Goal: Task Accomplishment & Management: Use online tool/utility

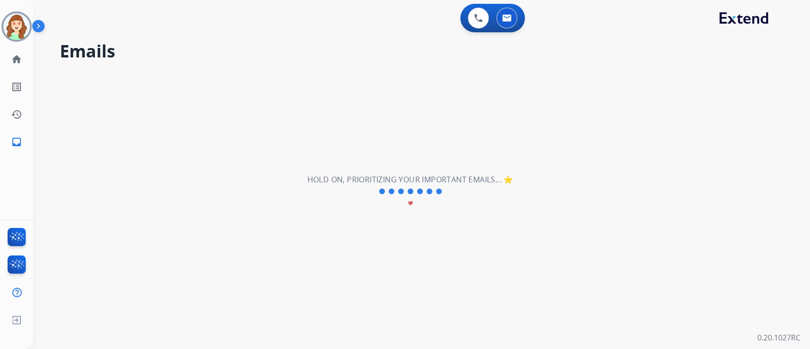
drag, startPoint x: 563, startPoint y: 6, endPoint x: 365, endPoint y: 87, distance: 214.8
click at [365, 87] on div "**********" at bounding box center [410, 191] width 754 height 314
click at [13, 19] on img at bounding box center [16, 26] width 27 height 27
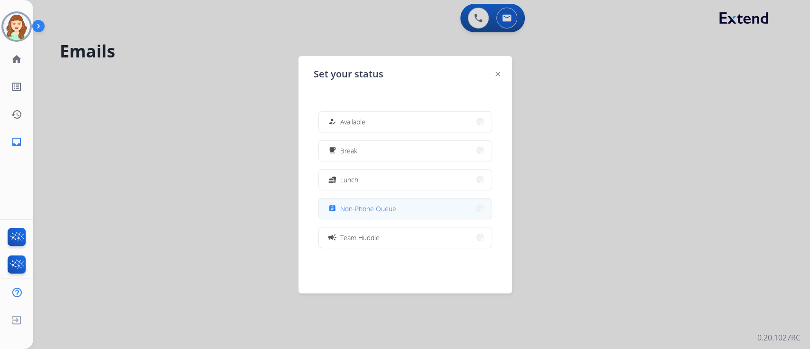
click at [399, 205] on button "assignment Non-Phone Queue" at bounding box center [405, 208] width 173 height 20
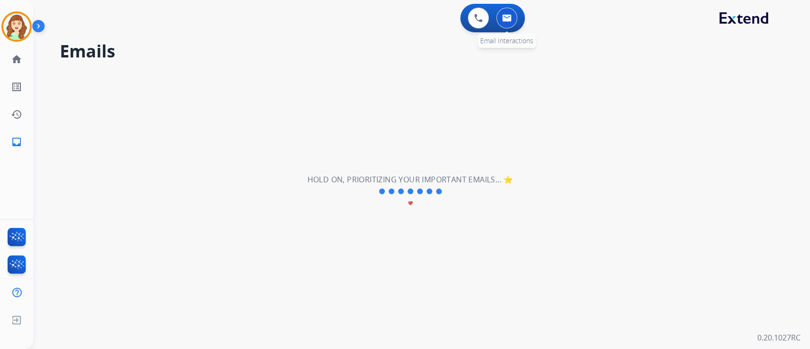
click at [507, 28] on button at bounding box center [506, 18] width 21 height 21
click at [512, 17] on button at bounding box center [506, 18] width 21 height 21
click at [504, 25] on button at bounding box center [506, 18] width 21 height 21
click at [360, 120] on div "**********" at bounding box center [410, 191] width 754 height 314
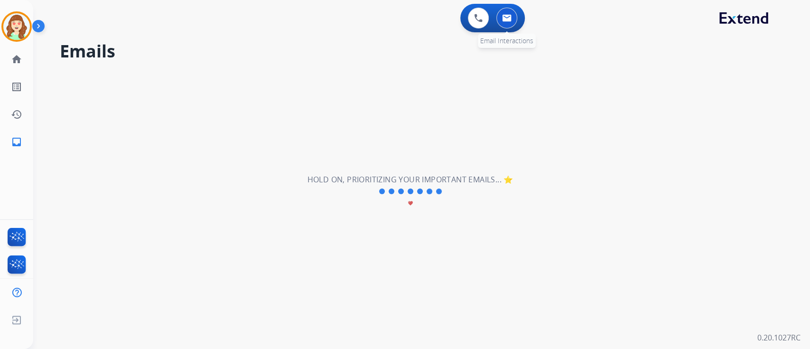
click at [497, 13] on div "0 Email Interactions" at bounding box center [506, 18] width 28 height 21
click at [13, 29] on img at bounding box center [16, 26] width 27 height 27
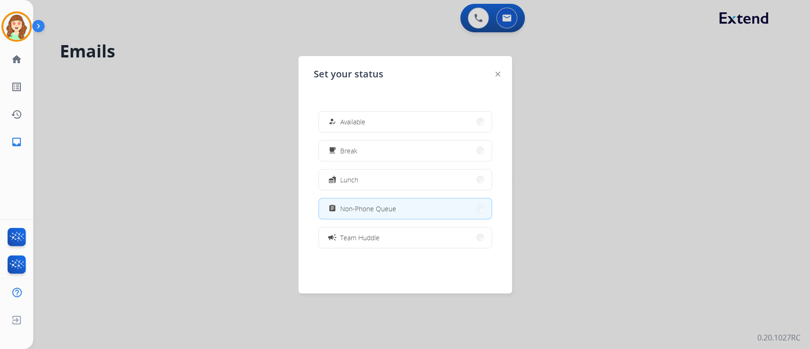
click at [571, 49] on div at bounding box center [405, 174] width 810 height 349
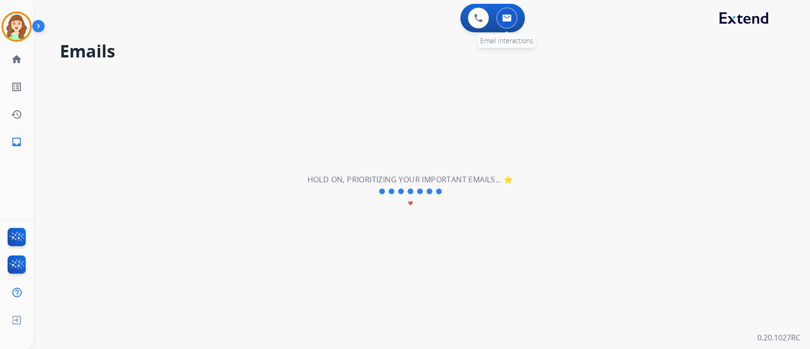
click at [510, 18] on img at bounding box center [506, 18] width 9 height 8
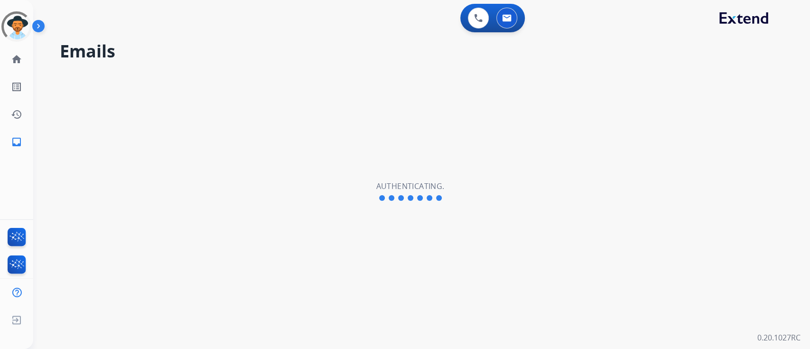
select select "**********"
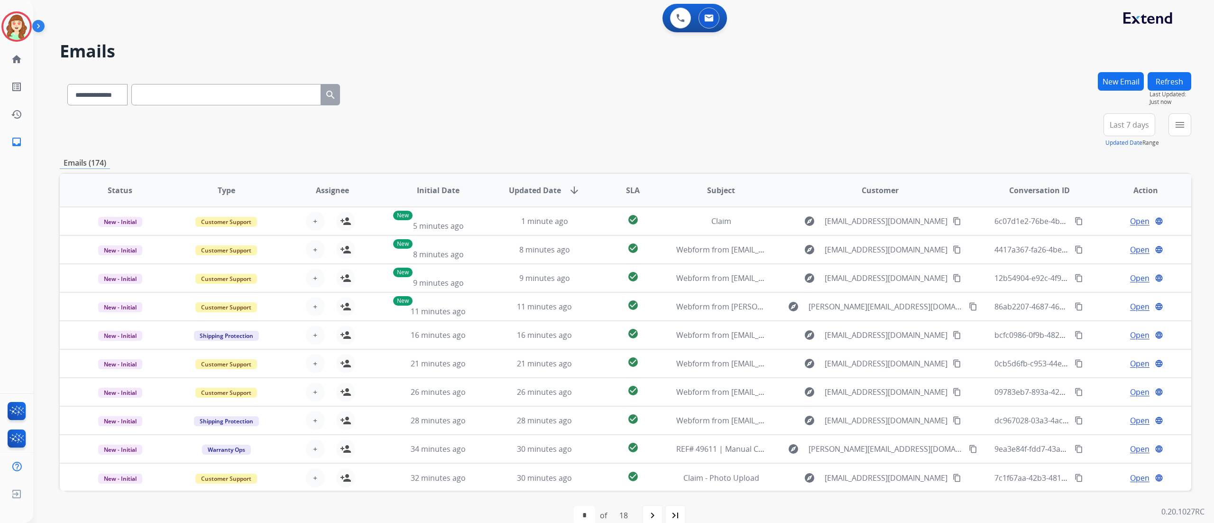
drag, startPoint x: 799, startPoint y: 3, endPoint x: 731, endPoint y: 134, distance: 148.1
click at [731, 134] on div "**********" at bounding box center [626, 130] width 1132 height 34
click at [809, 124] on mat-icon "menu" at bounding box center [1179, 124] width 11 height 11
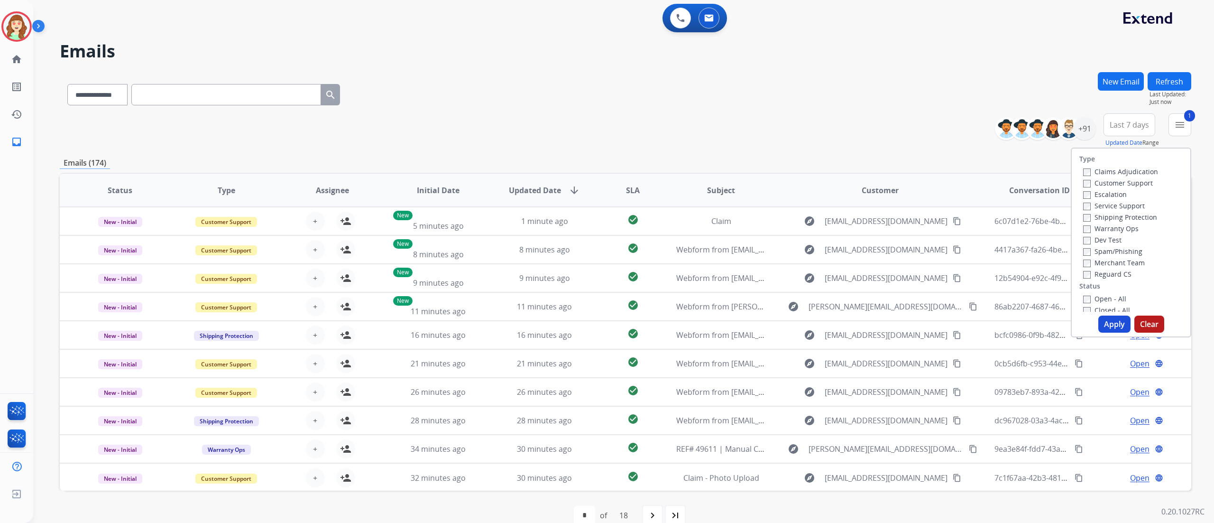
click at [809, 212] on label "Shipping Protection" at bounding box center [1120, 216] width 74 height 9
click at [809, 322] on button "Apply" at bounding box center [1114, 323] width 32 height 17
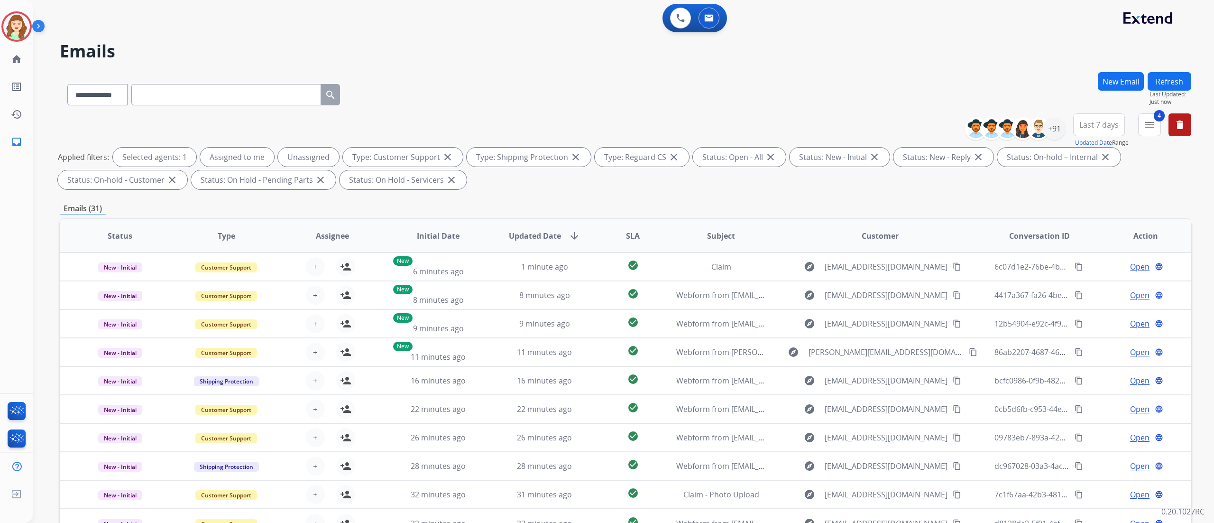
click at [809, 131] on button "Last 7 days" at bounding box center [1099, 124] width 52 height 23
click at [809, 240] on div "Last 90 days" at bounding box center [1096, 240] width 52 height 14
click at [809, 127] on div "+91" at bounding box center [1054, 128] width 23 height 23
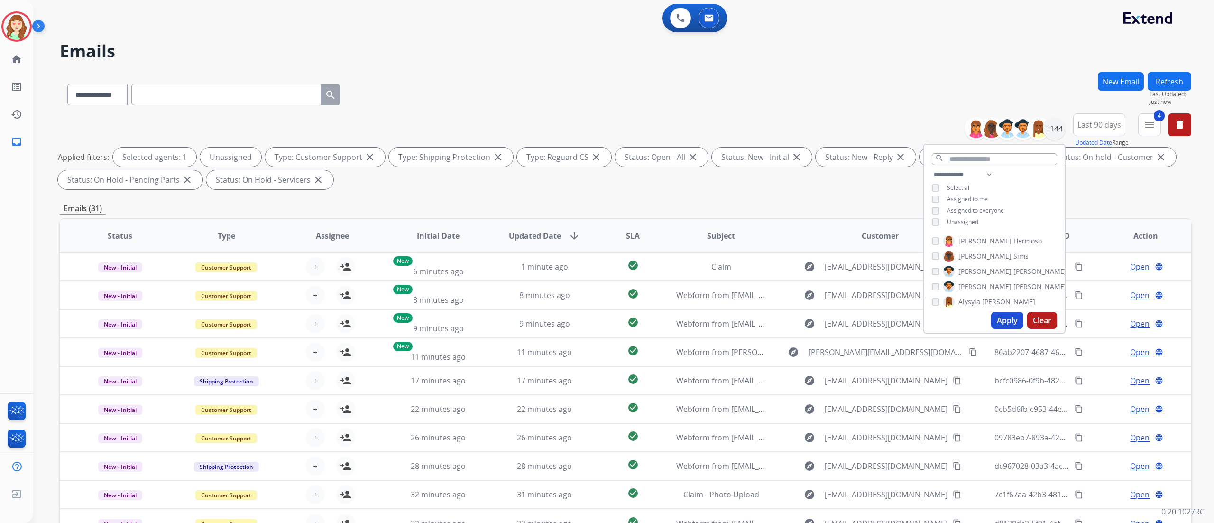
click at [809, 325] on button "Apply" at bounding box center [1007, 320] width 32 height 17
click at [258, 33] on div "0 Voice Interactions 0 Email Interactions" at bounding box center [618, 19] width 1147 height 30
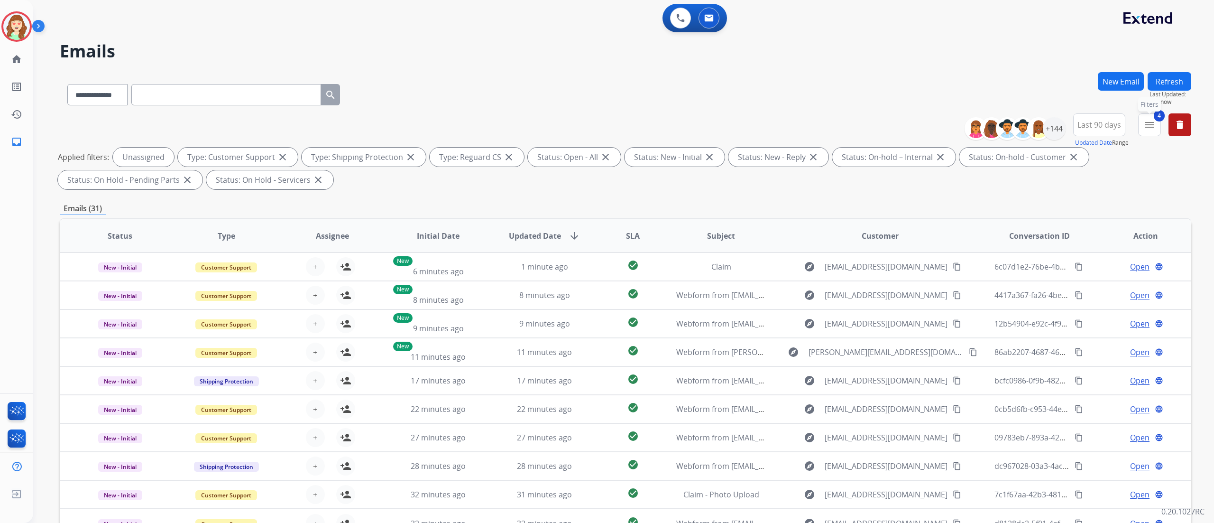
click at [809, 128] on mat-icon "menu" at bounding box center [1149, 124] width 11 height 11
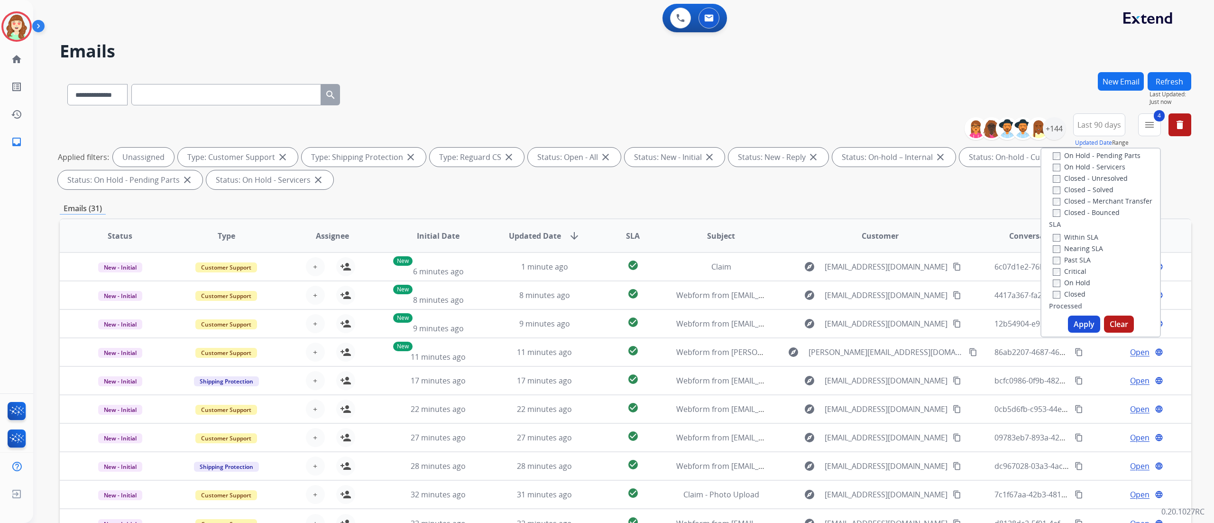
scroll to position [222, 0]
click at [809, 322] on button "Apply" at bounding box center [1084, 323] width 32 height 17
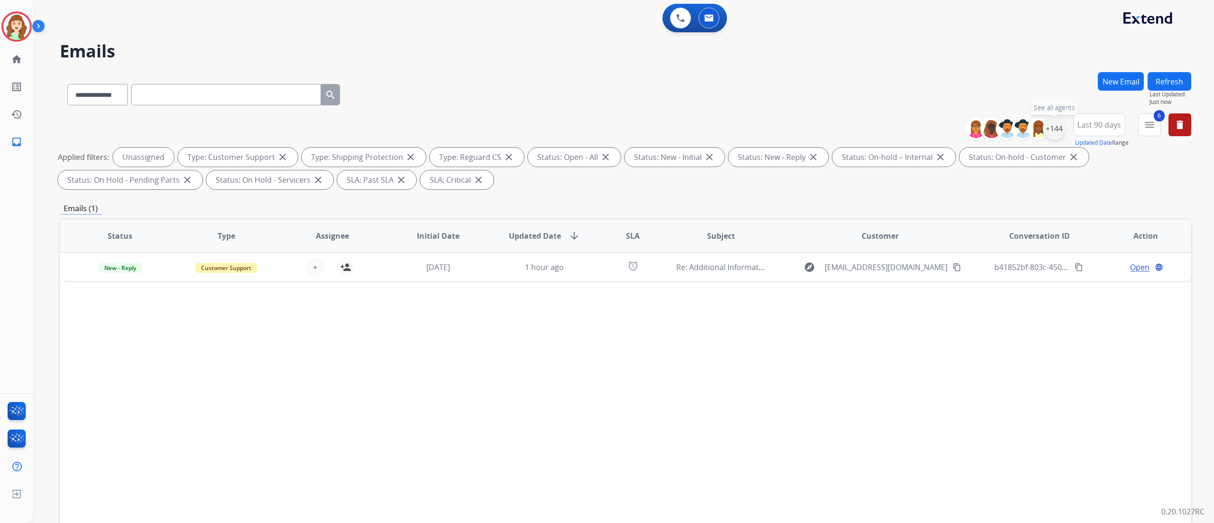
click at [809, 129] on div "+144" at bounding box center [1054, 128] width 23 height 23
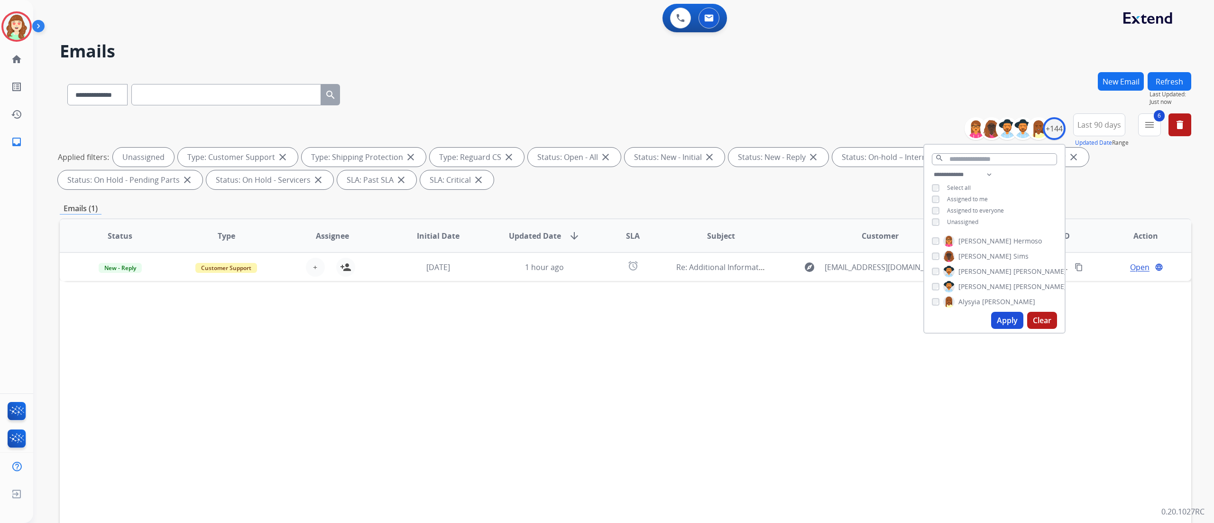
click at [809, 214] on div "**********" at bounding box center [994, 199] width 140 height 61
click at [809, 166] on div "search" at bounding box center [994, 157] width 140 height 24
click at [809, 173] on select "**********" at bounding box center [964, 174] width 65 height 11
select select "**********"
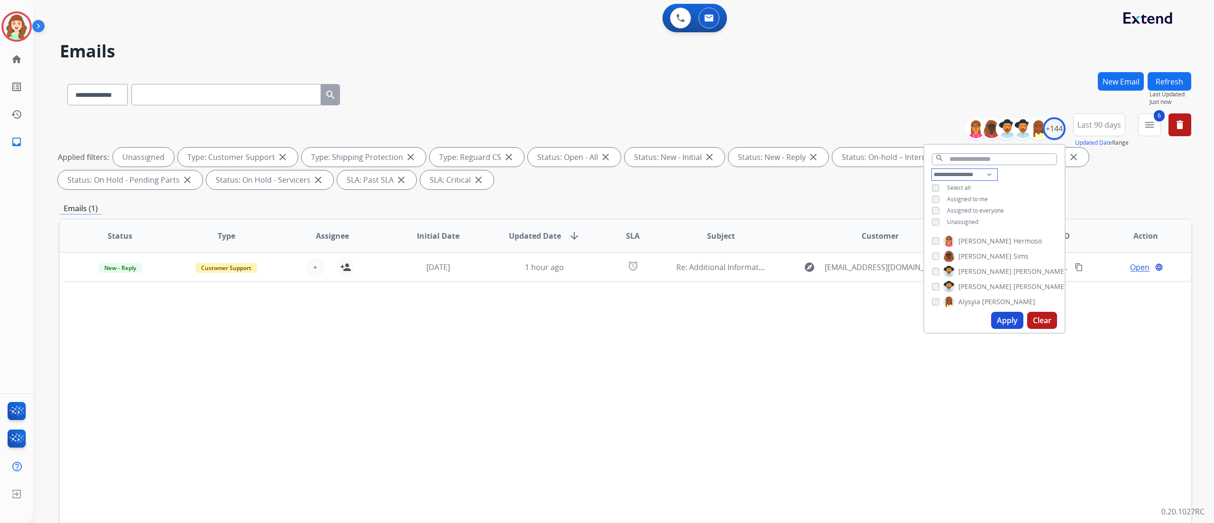
click at [809, 169] on select "**********" at bounding box center [964, 174] width 65 height 11
click at [809, 319] on button "Apply" at bounding box center [1007, 320] width 32 height 17
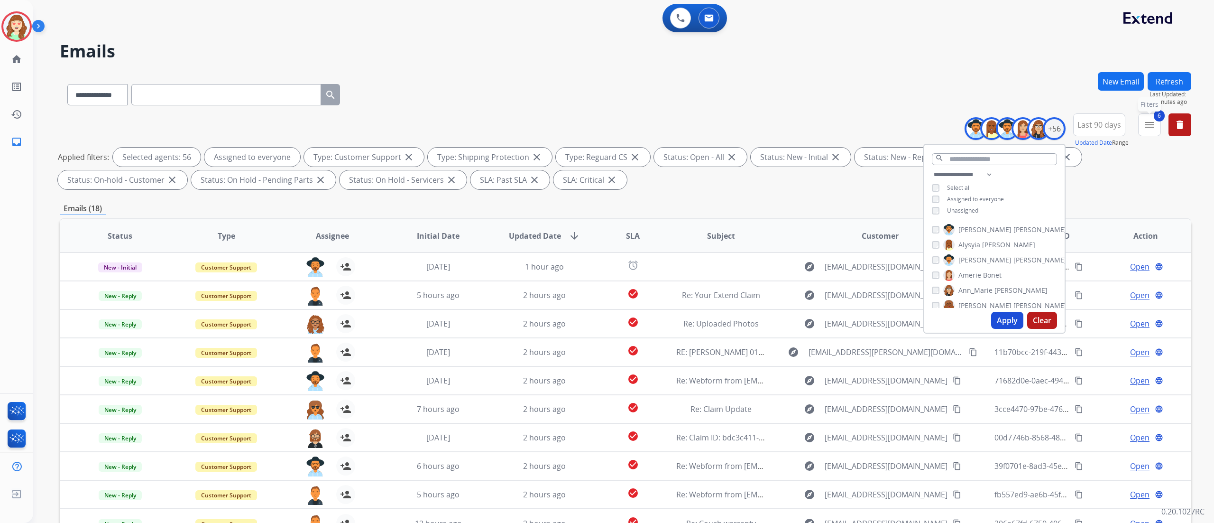
click at [809, 131] on button "6 menu Filters" at bounding box center [1149, 124] width 23 height 23
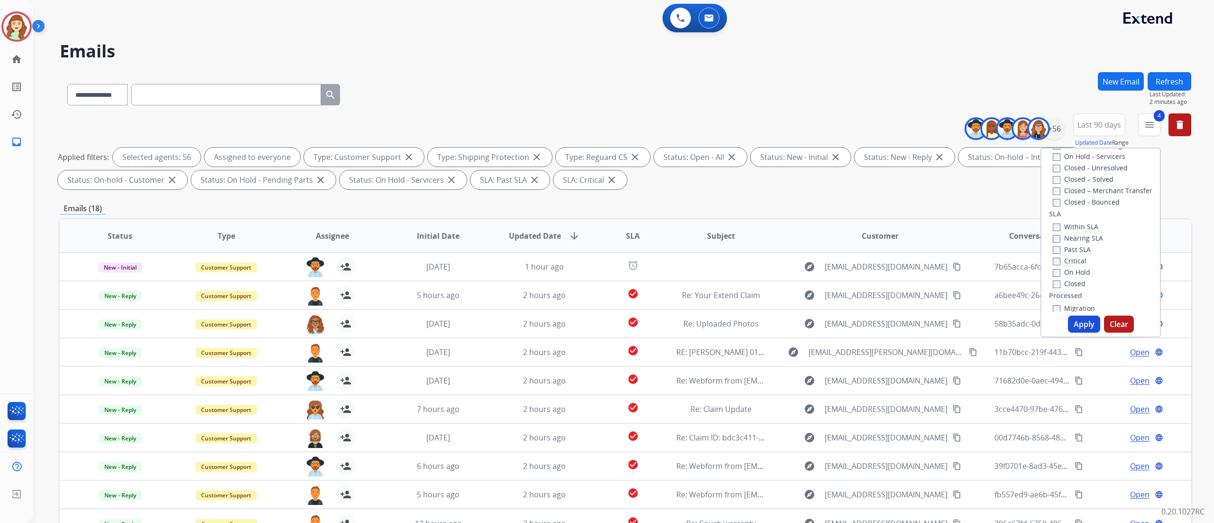
click at [809, 328] on button "Apply" at bounding box center [1084, 323] width 32 height 17
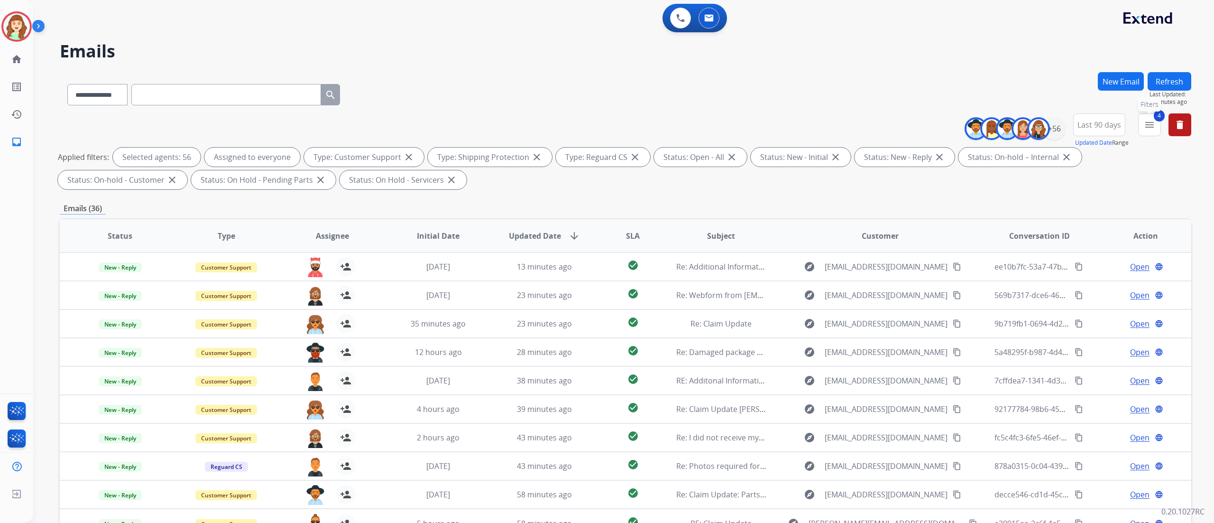
click at [809, 121] on mat-icon "menu" at bounding box center [1149, 124] width 11 height 11
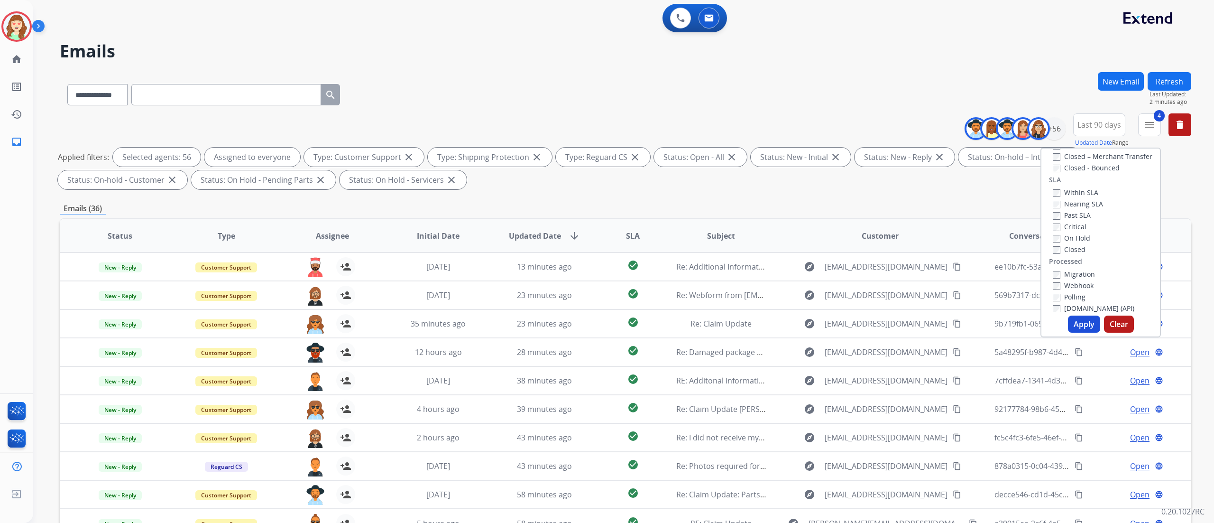
scroll to position [260, 0]
click at [809, 316] on button "Apply" at bounding box center [1084, 323] width 32 height 17
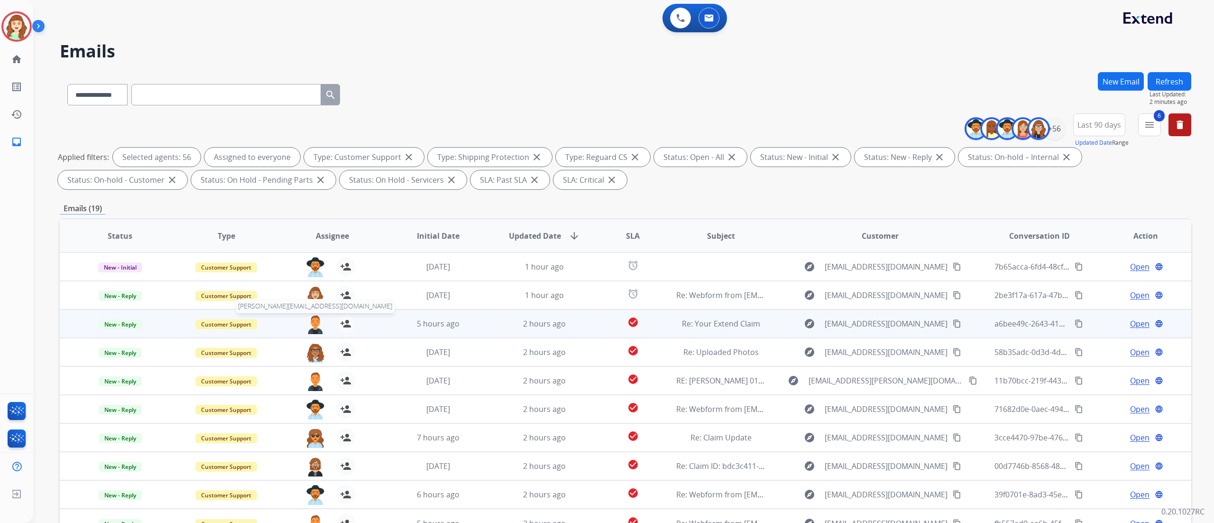
click at [313, 322] on img at bounding box center [315, 324] width 19 height 20
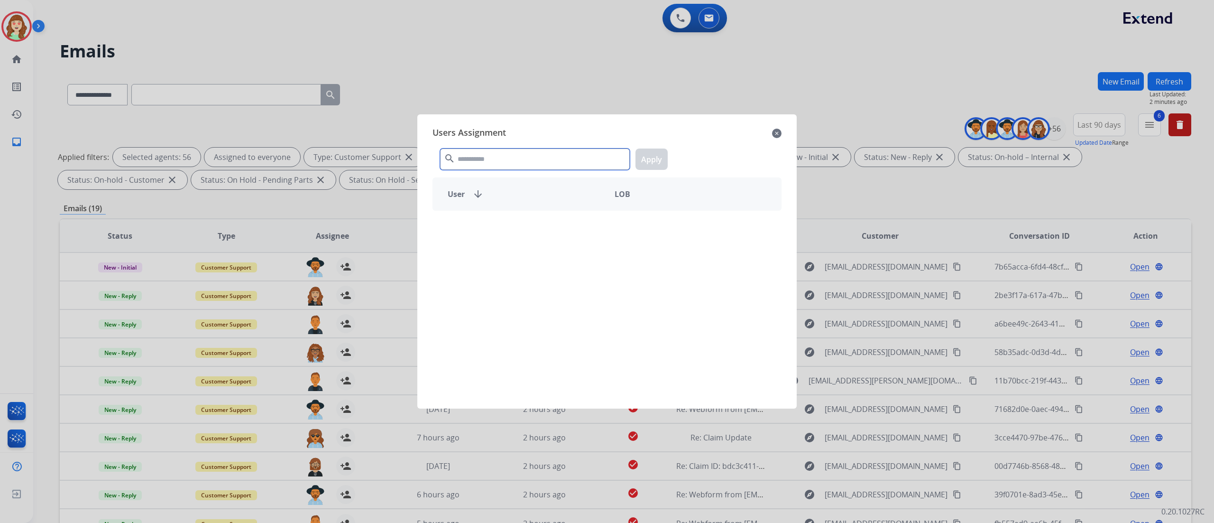
click at [535, 157] on input "text" at bounding box center [535, 158] width 190 height 21
type input "****"
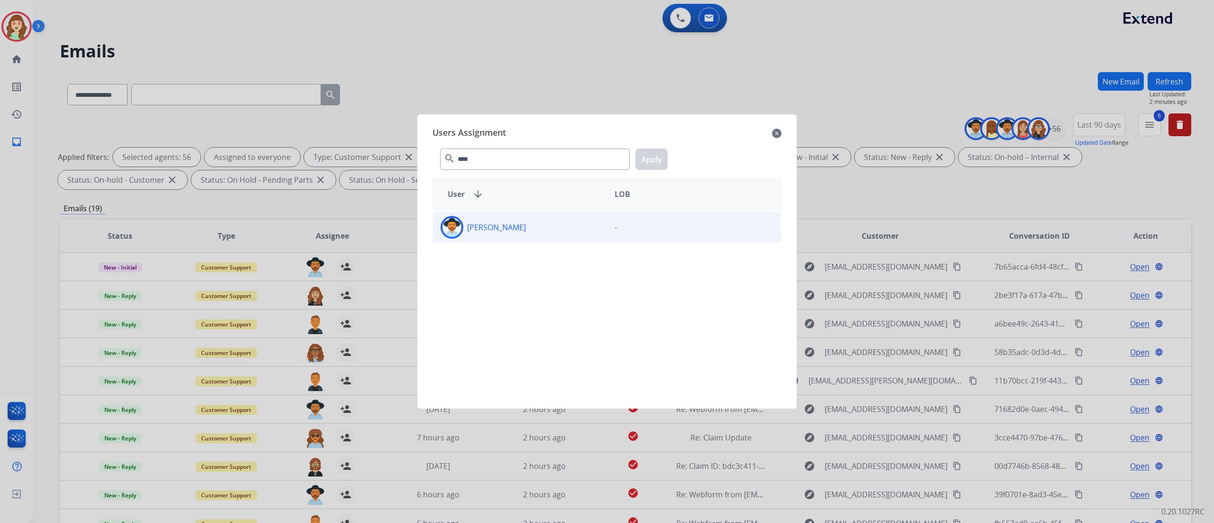
click at [567, 231] on div "[PERSON_NAME]" at bounding box center [520, 227] width 174 height 23
click at [645, 168] on button "Apply" at bounding box center [652, 158] width 32 height 21
click at [505, 231] on p "[PERSON_NAME]" at bounding box center [496, 226] width 59 height 11
click at [524, 224] on p "[PERSON_NAME]" at bounding box center [496, 226] width 59 height 11
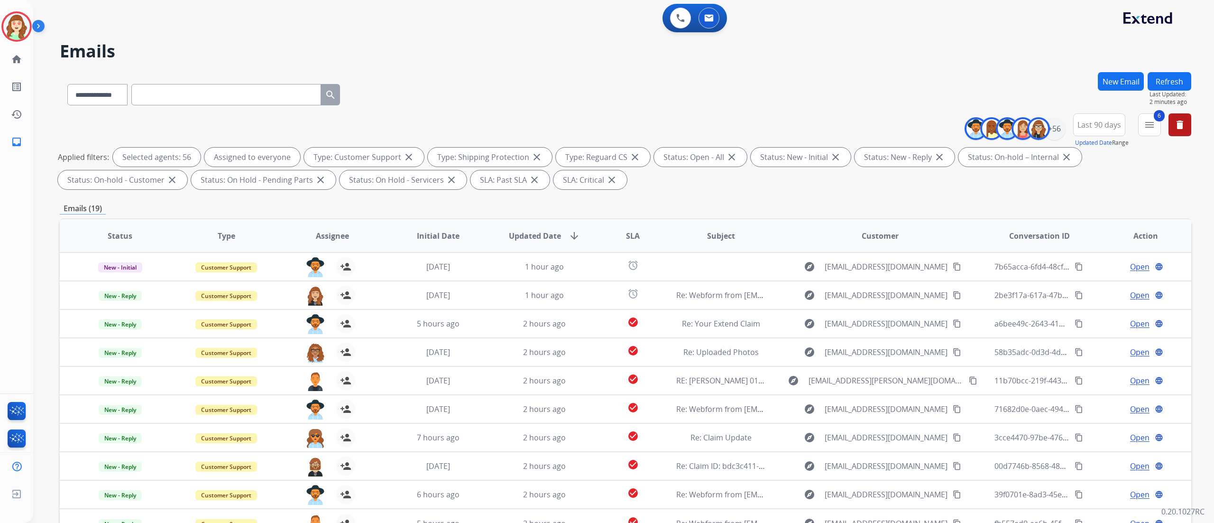
click at [470, 229] on th "Initial Date" at bounding box center [431, 235] width 106 height 33
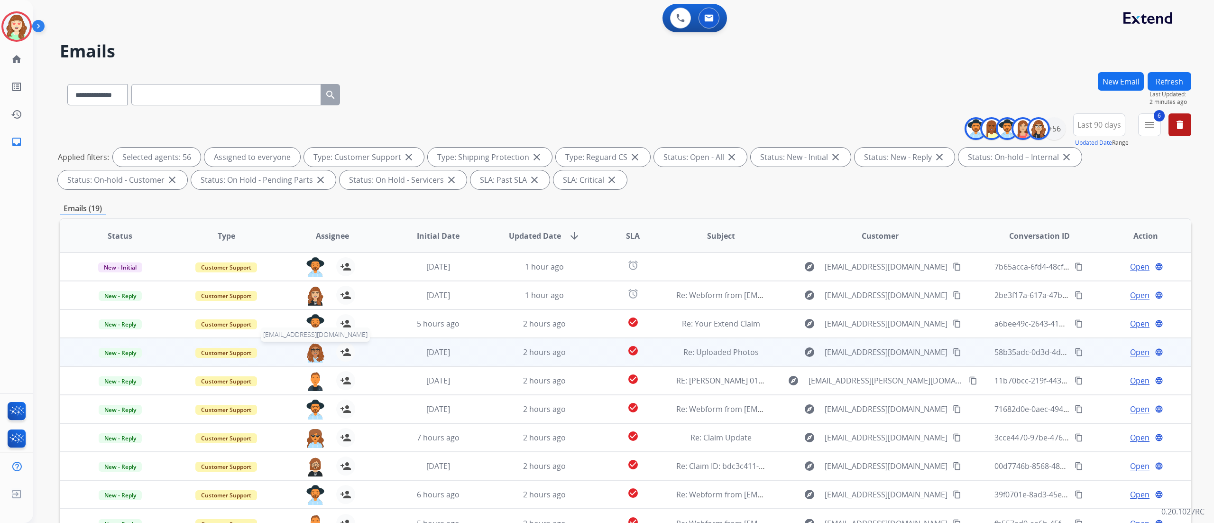
click at [318, 345] on img at bounding box center [315, 352] width 19 height 20
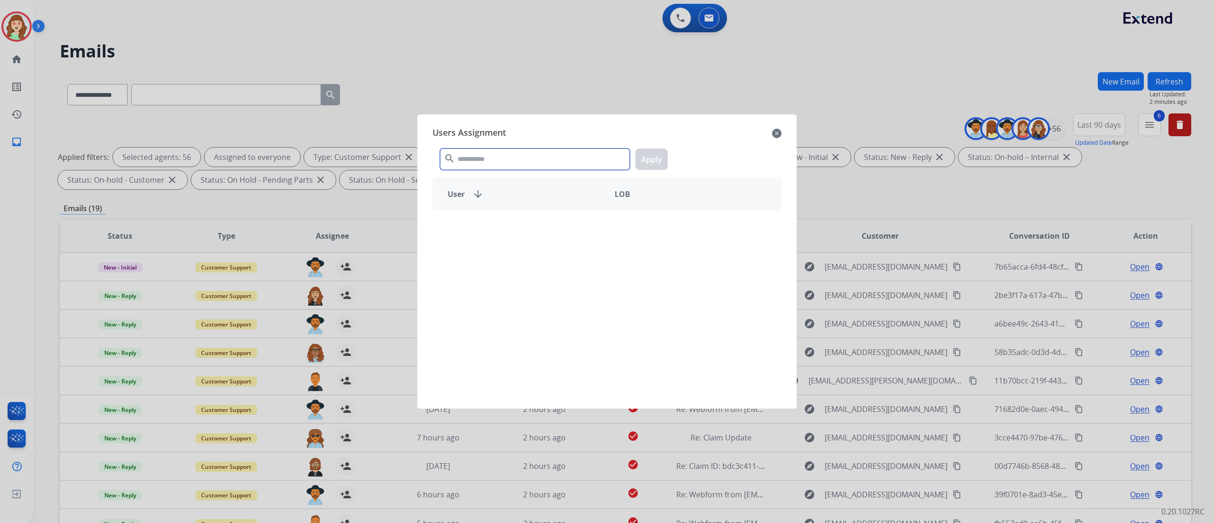
click at [492, 157] on input "text" at bounding box center [535, 158] width 190 height 21
type input "****"
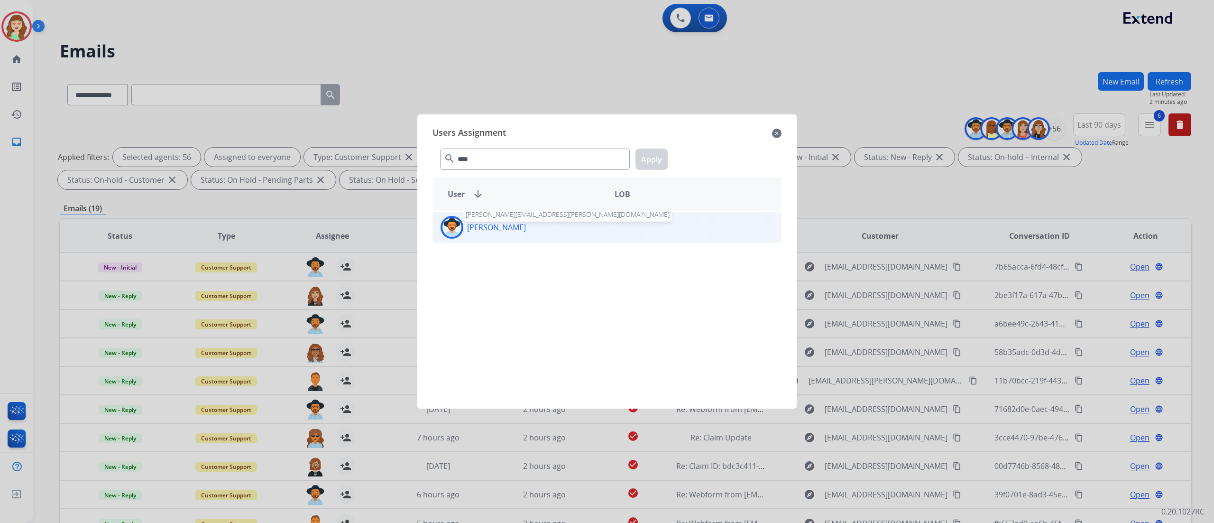
click at [505, 231] on p "[PERSON_NAME]" at bounding box center [496, 226] width 59 height 11
click at [644, 156] on button "Apply" at bounding box center [652, 158] width 32 height 21
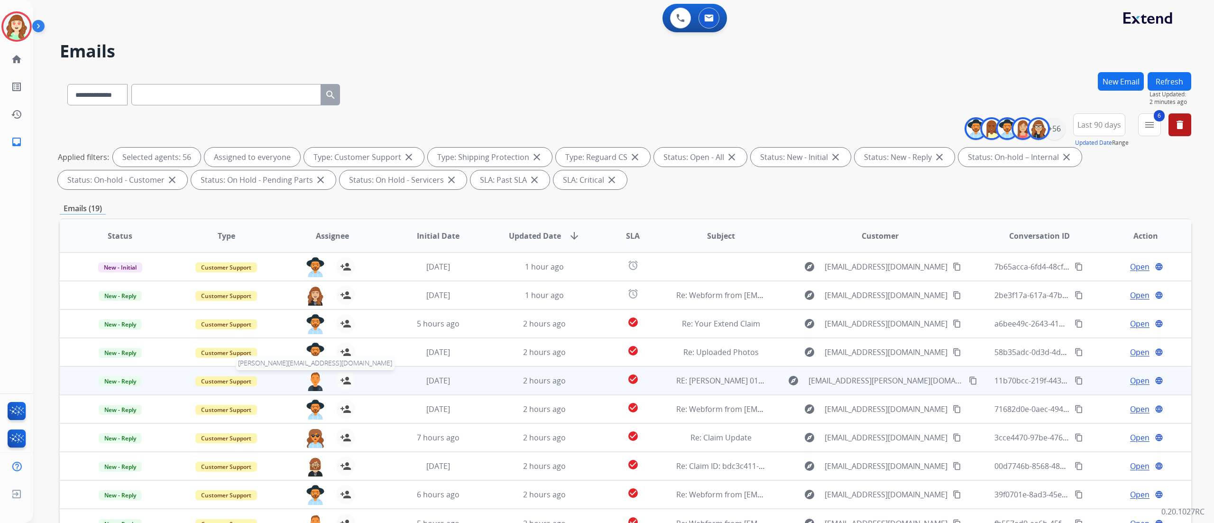
click at [310, 348] on img at bounding box center [315, 381] width 19 height 20
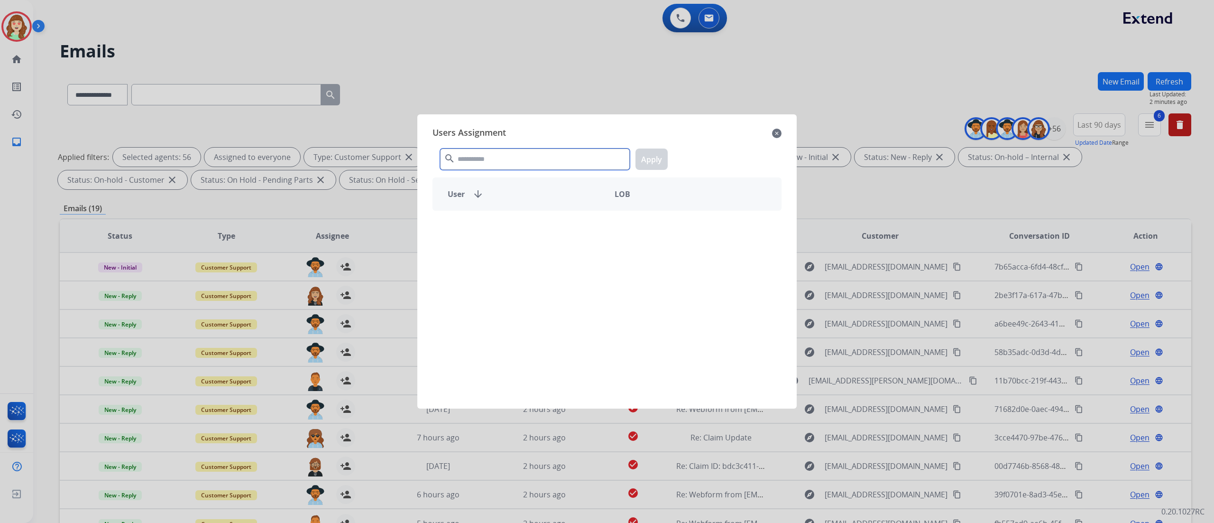
click at [526, 157] on input "text" at bounding box center [535, 158] width 190 height 21
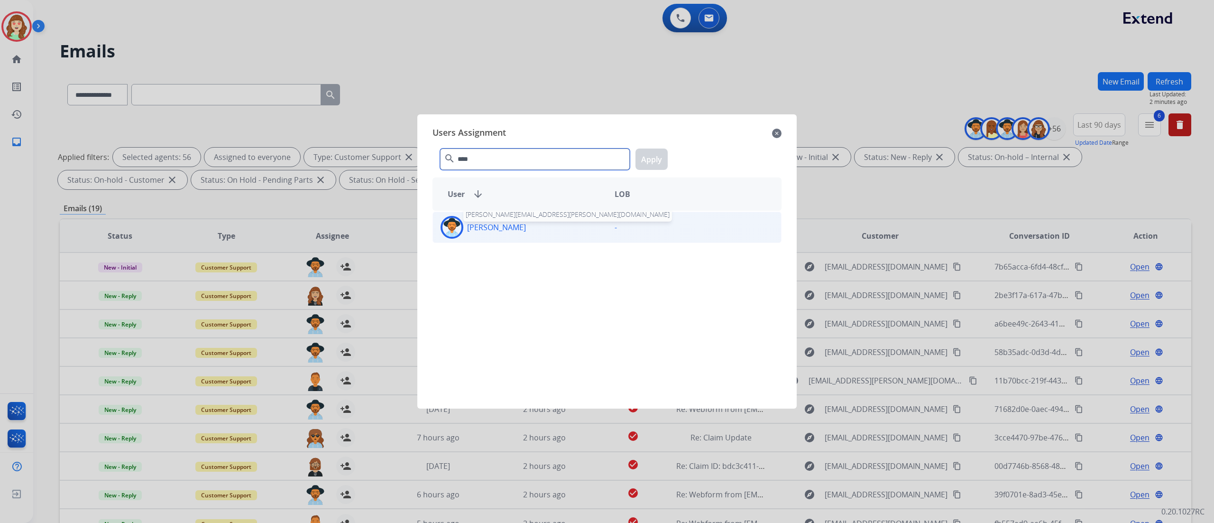
type input "****"
click at [499, 226] on p "[PERSON_NAME]" at bounding box center [496, 226] width 59 height 11
click at [656, 154] on button "Apply" at bounding box center [652, 158] width 32 height 21
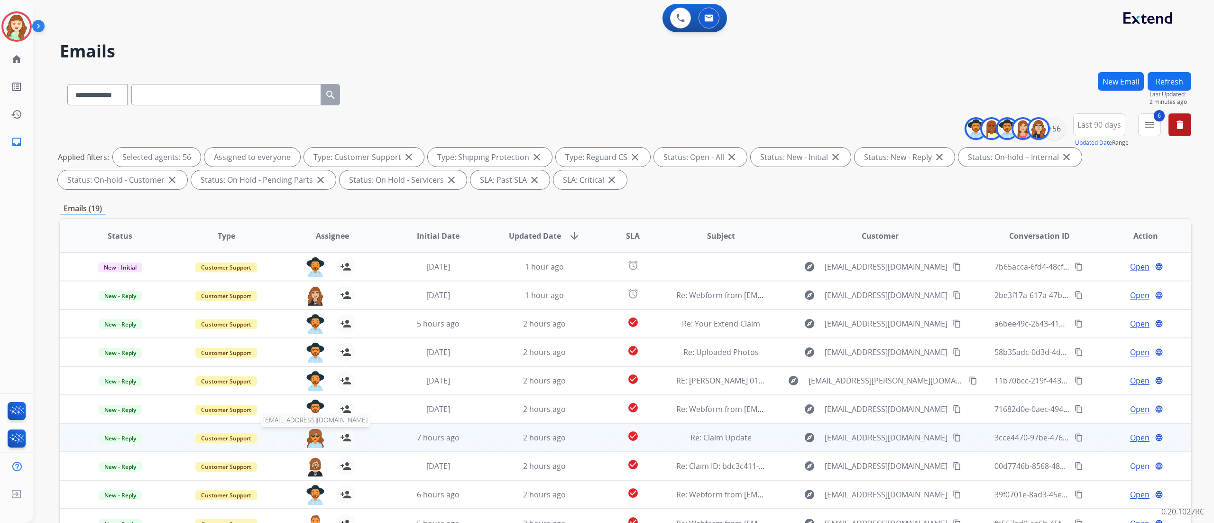
click at [316, 348] on img at bounding box center [315, 438] width 19 height 20
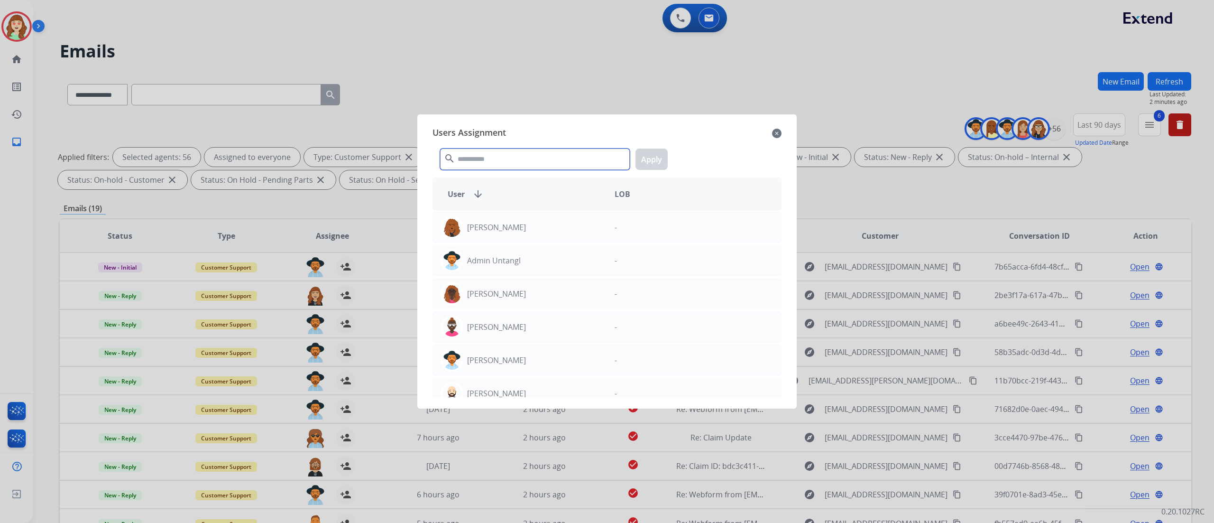
click at [479, 165] on input "text" at bounding box center [535, 158] width 190 height 21
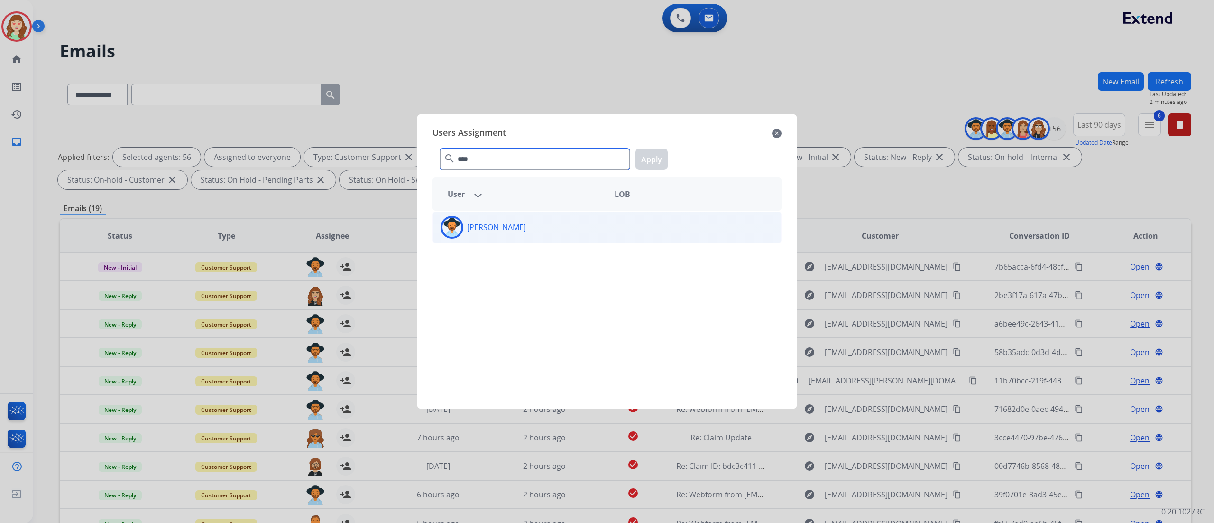
type input "****"
click at [505, 233] on div "[PERSON_NAME]" at bounding box center [520, 227] width 174 height 23
click at [644, 158] on button "Apply" at bounding box center [652, 158] width 32 height 21
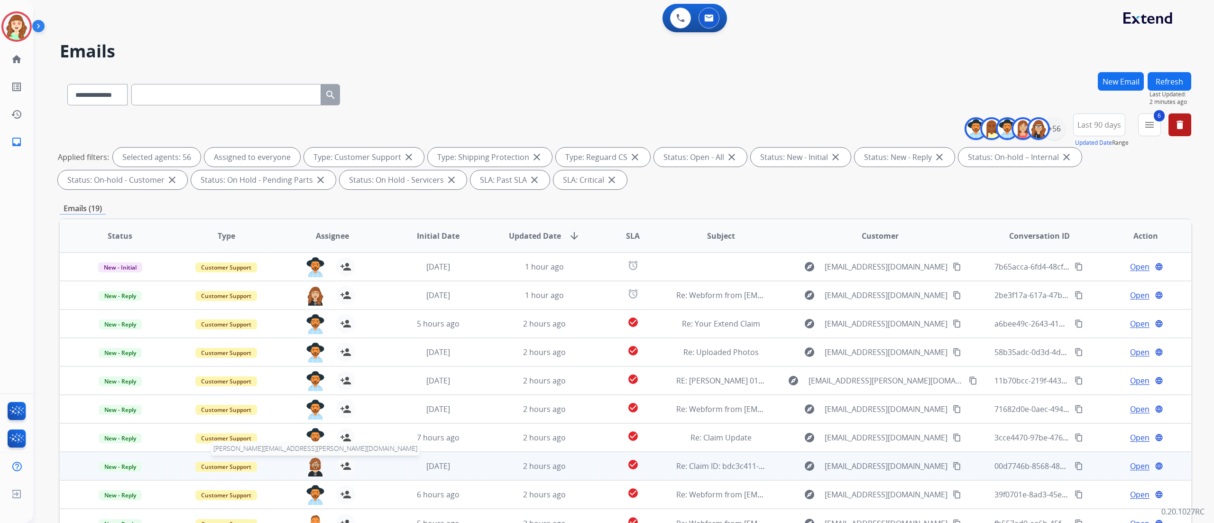
click at [315, 348] on img at bounding box center [315, 466] width 19 height 20
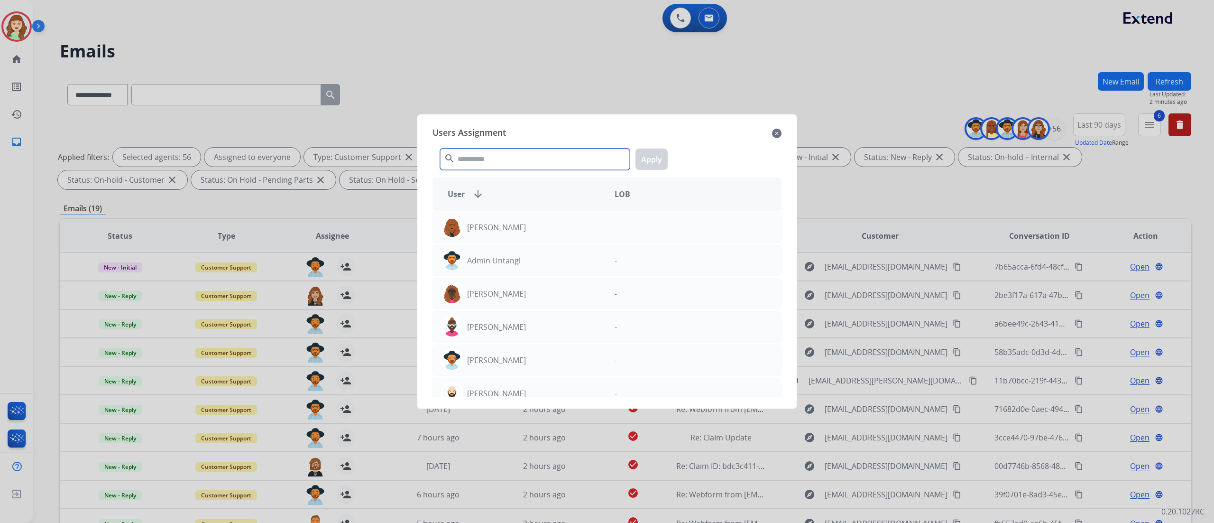
click at [479, 164] on input "text" at bounding box center [535, 158] width 190 height 21
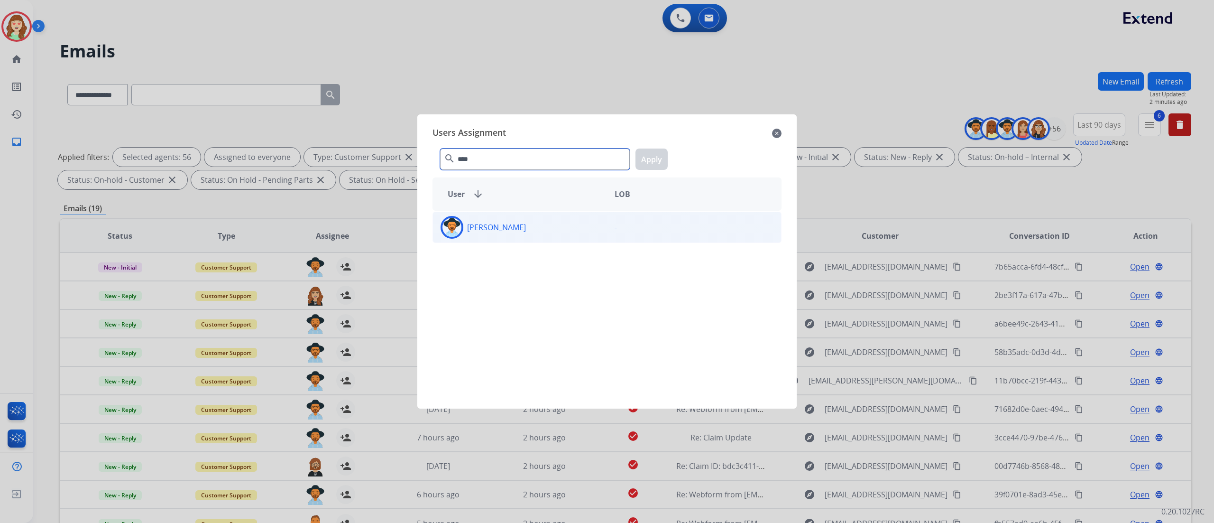
type input "****"
click at [551, 233] on div "[PERSON_NAME]" at bounding box center [520, 227] width 174 height 23
click at [654, 156] on button "Apply" at bounding box center [652, 158] width 32 height 21
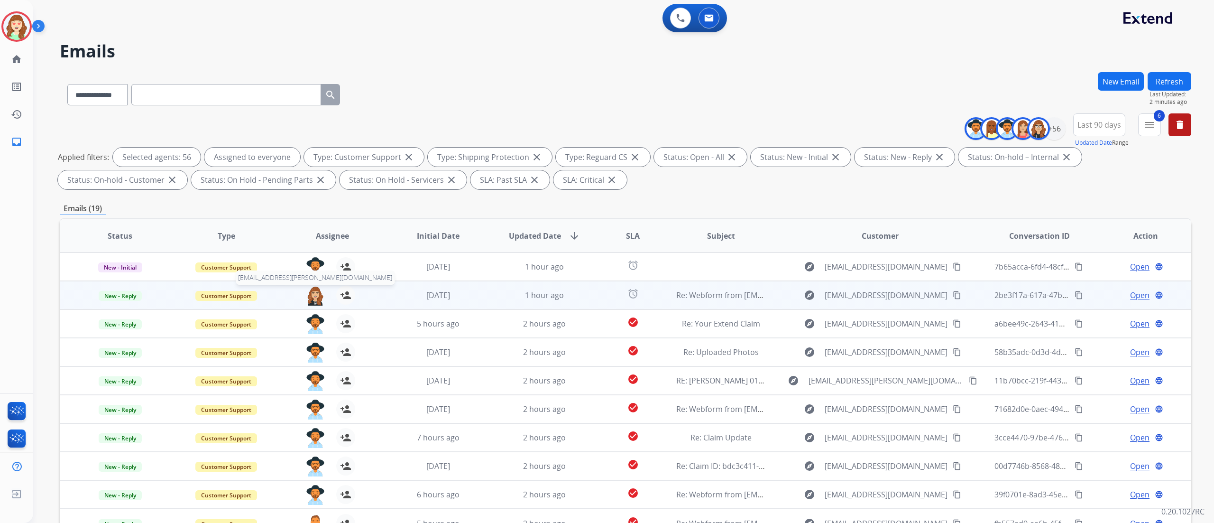
click at [310, 295] on img at bounding box center [315, 296] width 19 height 20
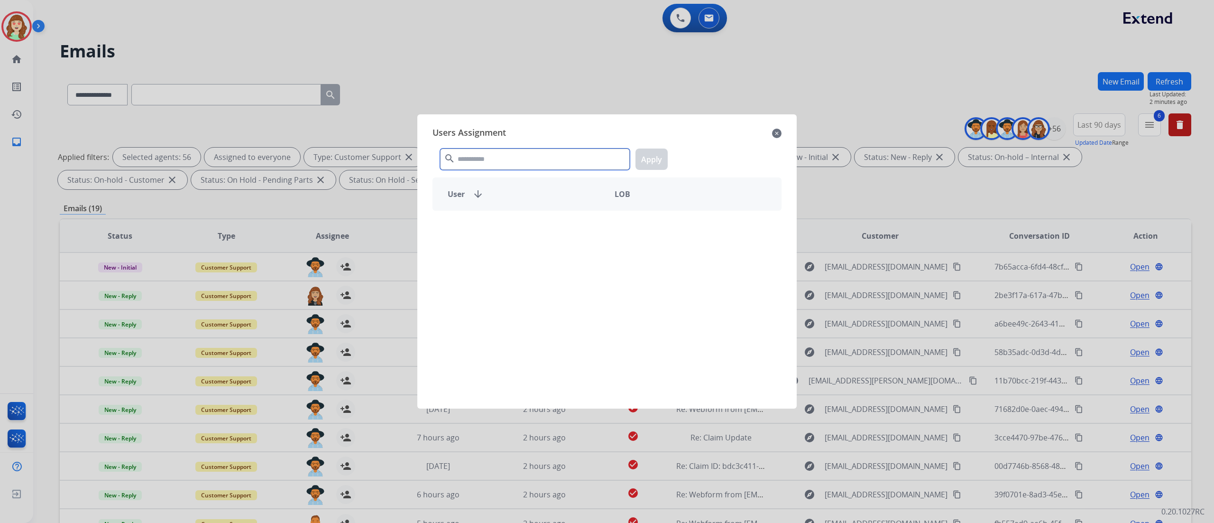
click at [506, 158] on input "text" at bounding box center [535, 158] width 190 height 21
type input "****"
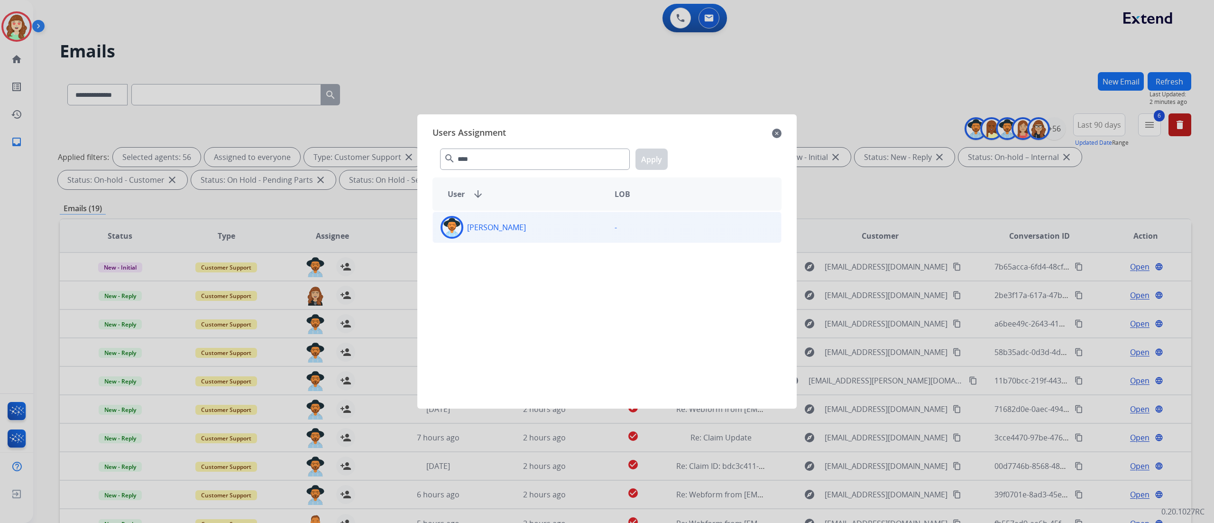
click at [501, 235] on div "[PERSON_NAME]" at bounding box center [520, 227] width 174 height 23
click at [653, 159] on button "Apply" at bounding box center [652, 158] width 32 height 21
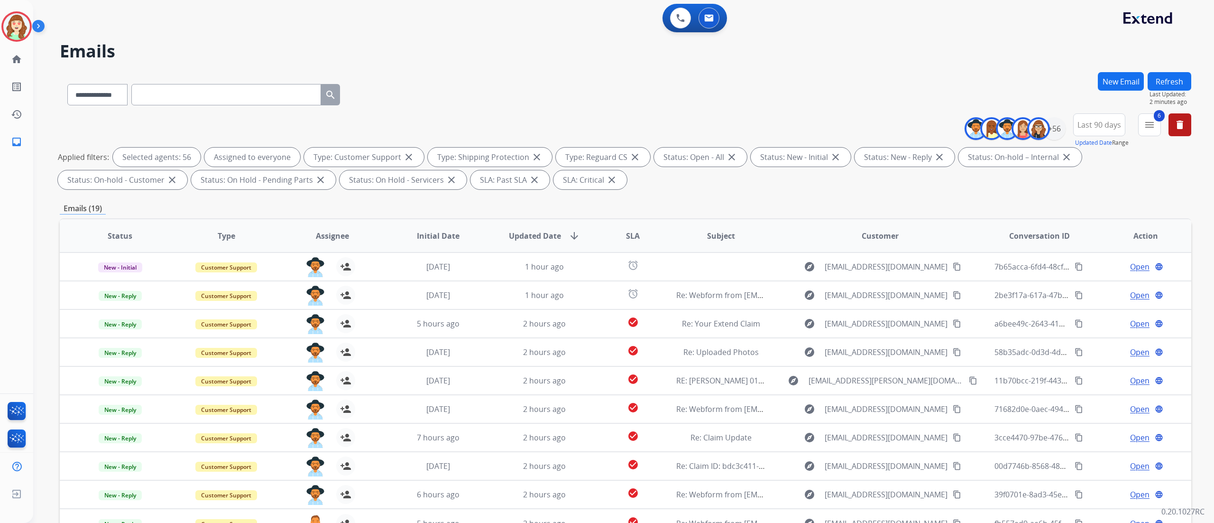
click at [628, 235] on span "SLA" at bounding box center [633, 235] width 14 height 11
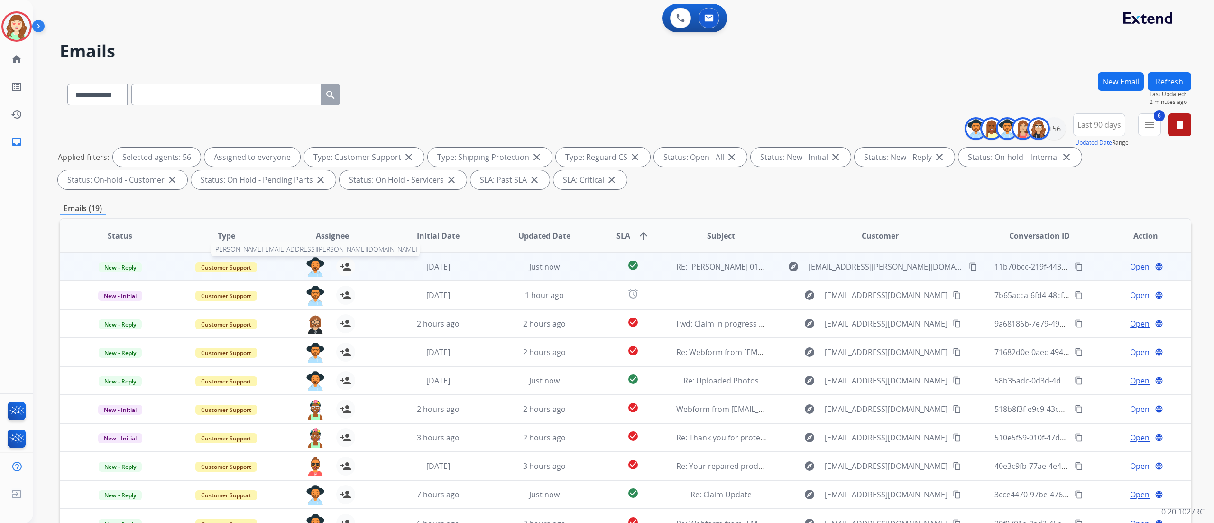
click at [313, 262] on img at bounding box center [315, 267] width 19 height 20
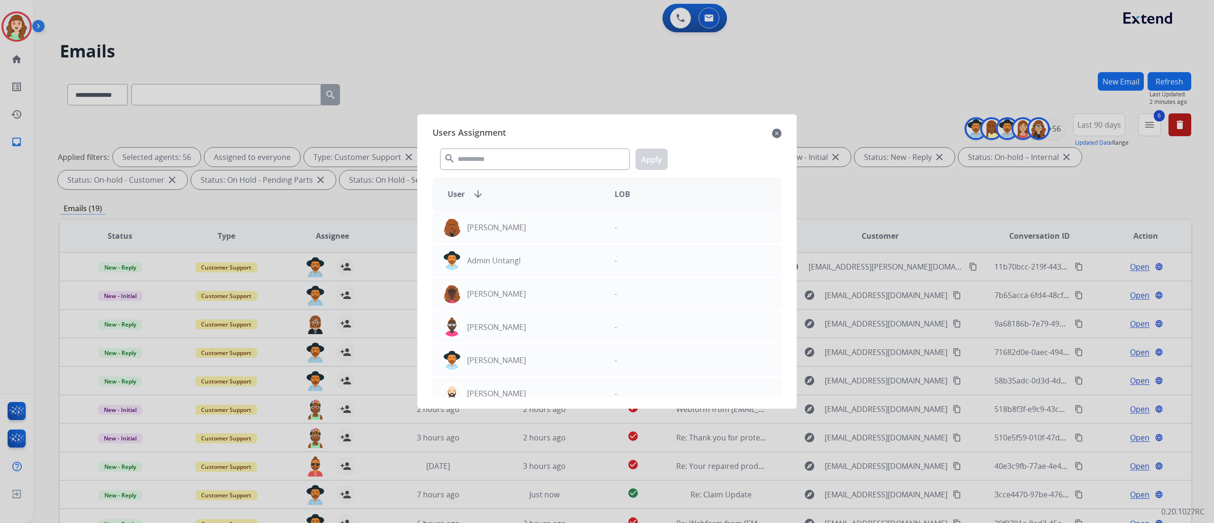
click at [780, 131] on mat-icon "close" at bounding box center [776, 133] width 9 height 11
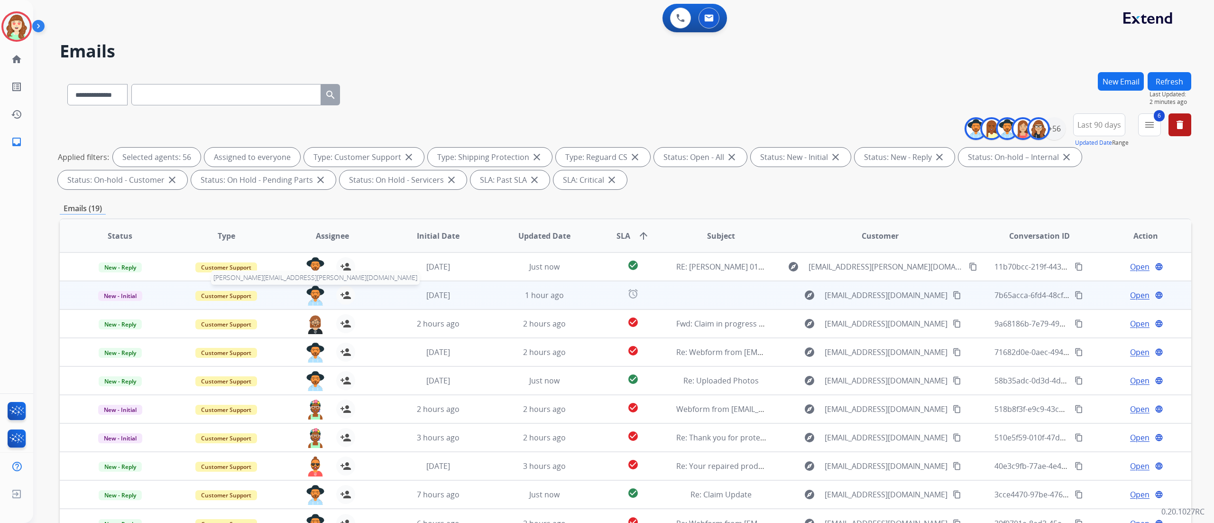
click at [319, 289] on img at bounding box center [315, 296] width 19 height 20
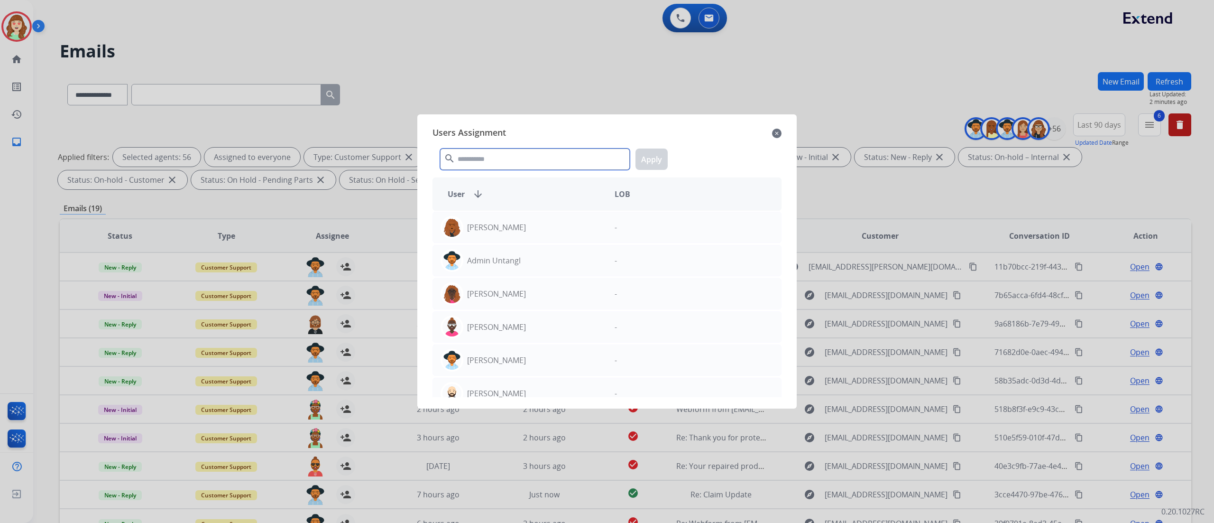
click at [484, 161] on input "text" at bounding box center [535, 158] width 190 height 21
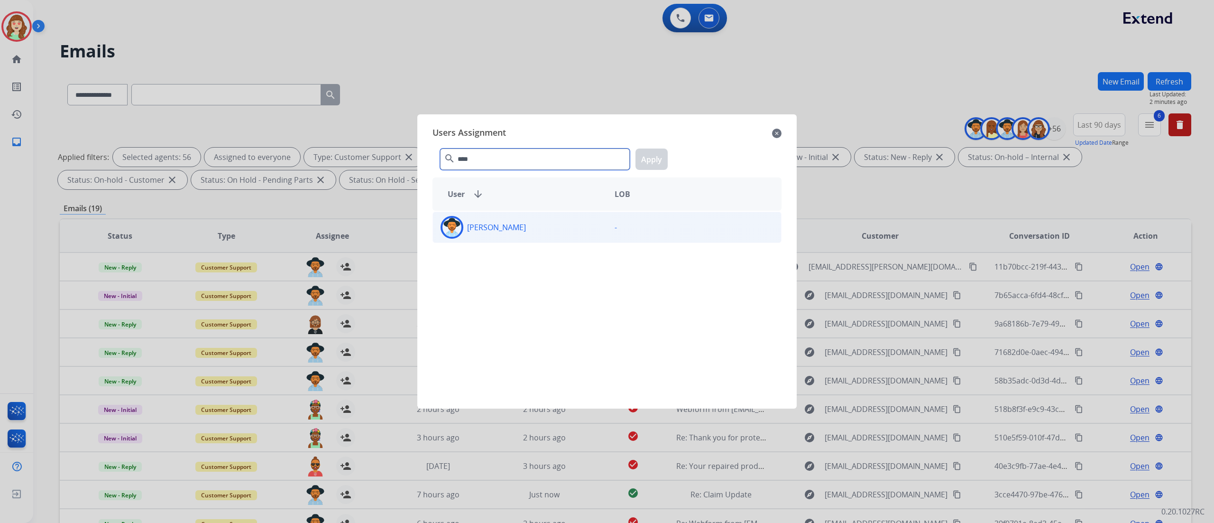
type input "****"
click at [539, 230] on div "[PERSON_NAME]" at bounding box center [520, 227] width 174 height 23
click at [646, 153] on button "Apply" at bounding box center [652, 158] width 32 height 21
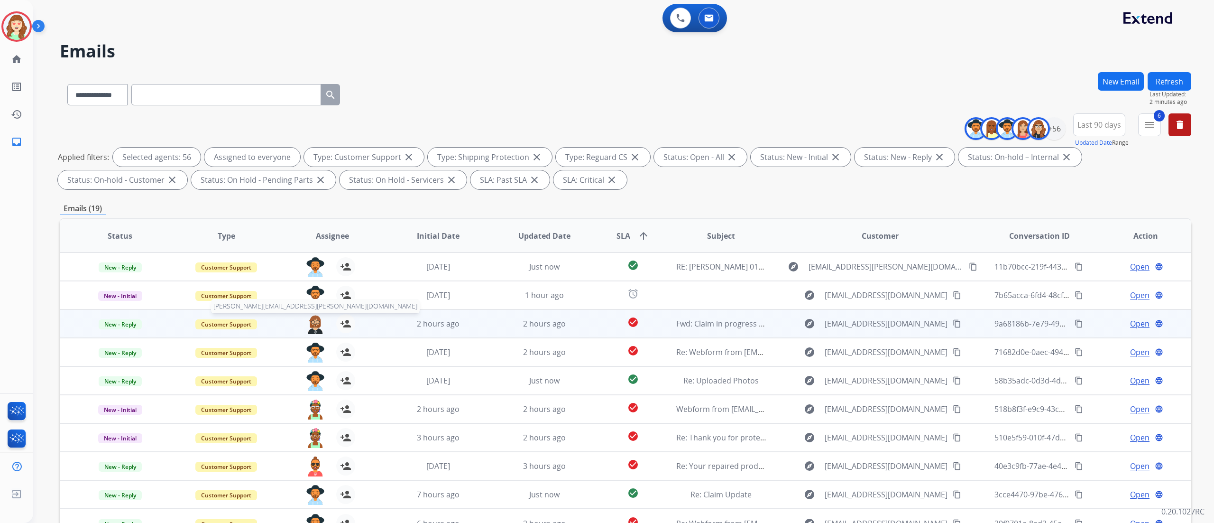
click at [310, 323] on img at bounding box center [315, 324] width 19 height 20
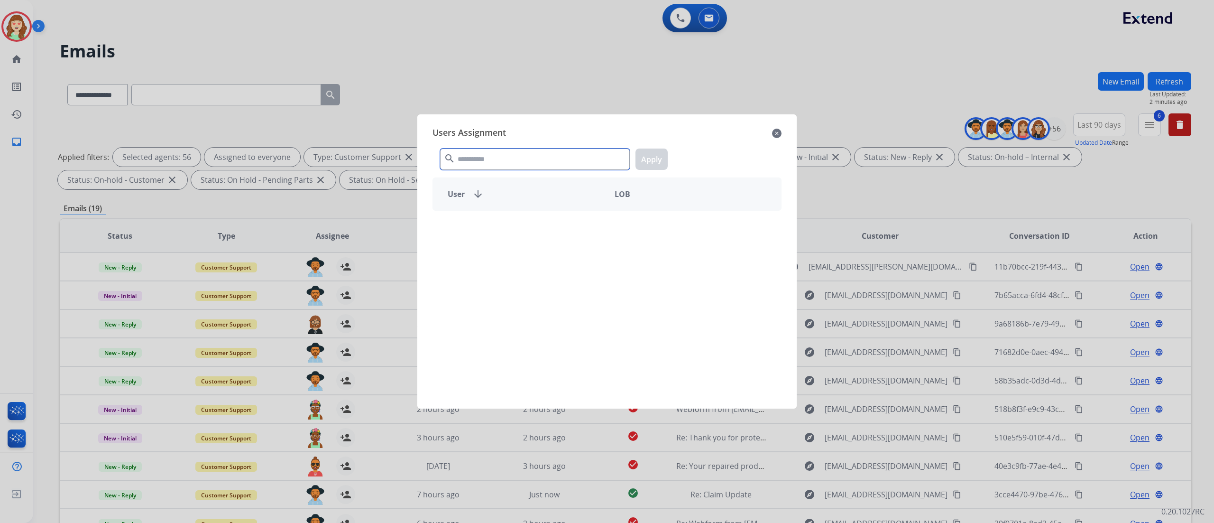
click at [513, 162] on input "text" at bounding box center [535, 158] width 190 height 21
type input "****"
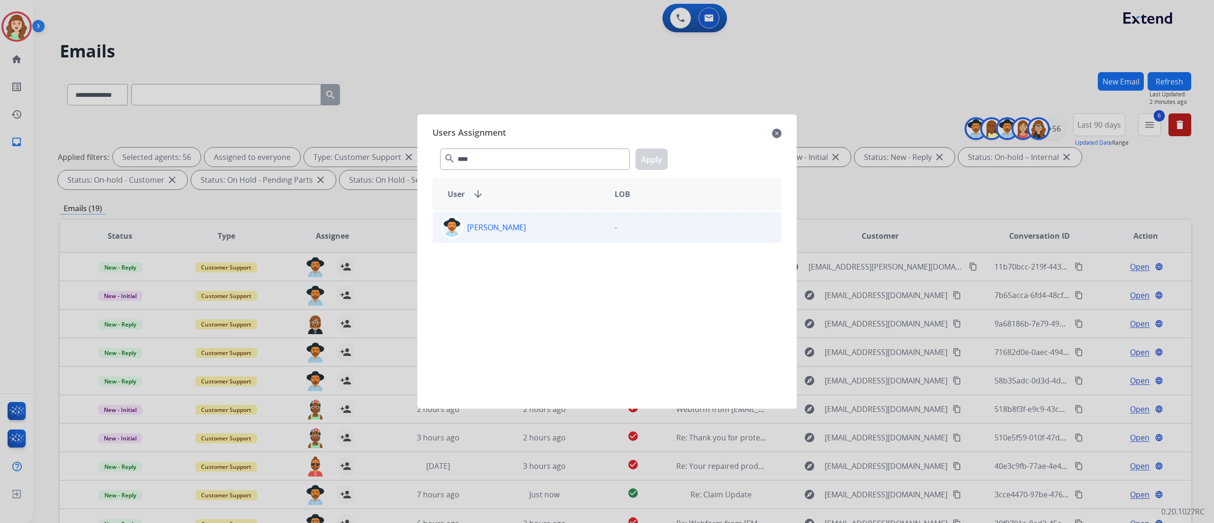
click at [481, 227] on p "[PERSON_NAME]" at bounding box center [496, 226] width 59 height 11
click at [652, 163] on button "Apply" at bounding box center [652, 158] width 32 height 21
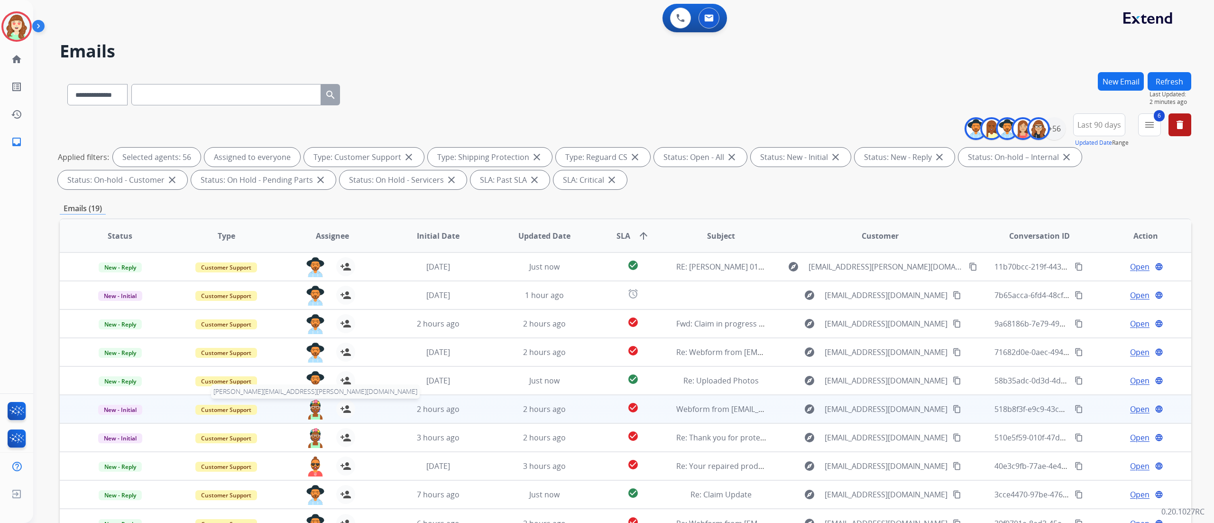
click at [314, 348] on img at bounding box center [315, 409] width 19 height 20
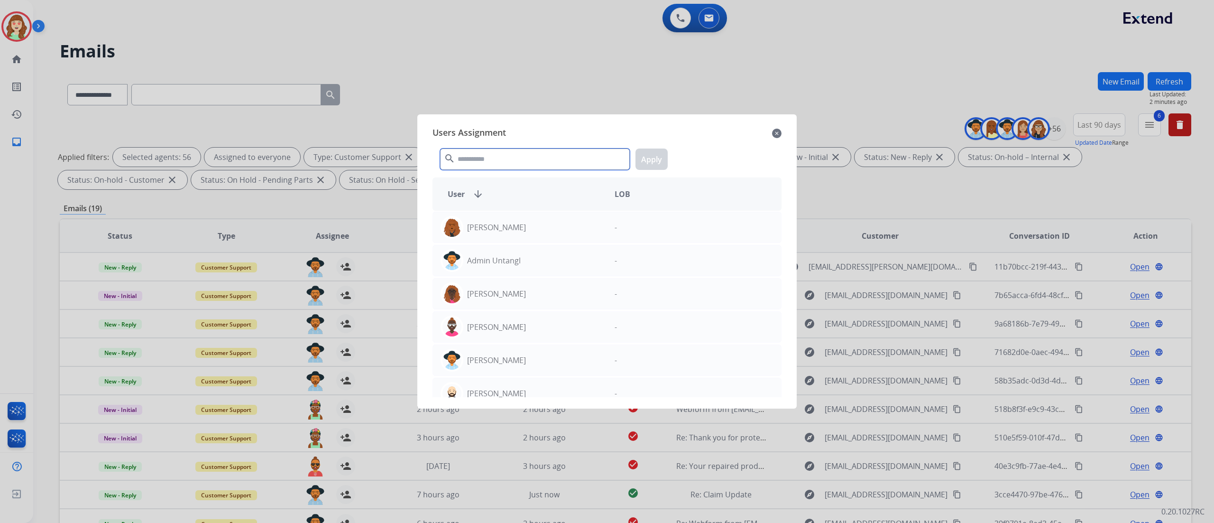
click at [480, 161] on input "text" at bounding box center [535, 158] width 190 height 21
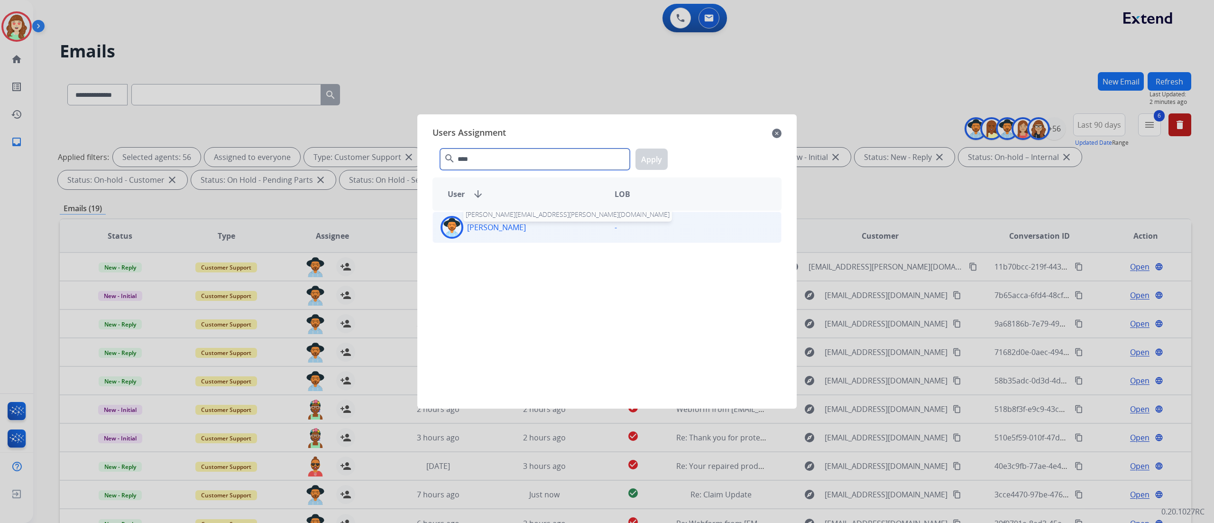
type input "****"
click at [526, 229] on p "[PERSON_NAME]" at bounding box center [496, 226] width 59 height 11
click at [654, 157] on button "Apply" at bounding box center [652, 158] width 32 height 21
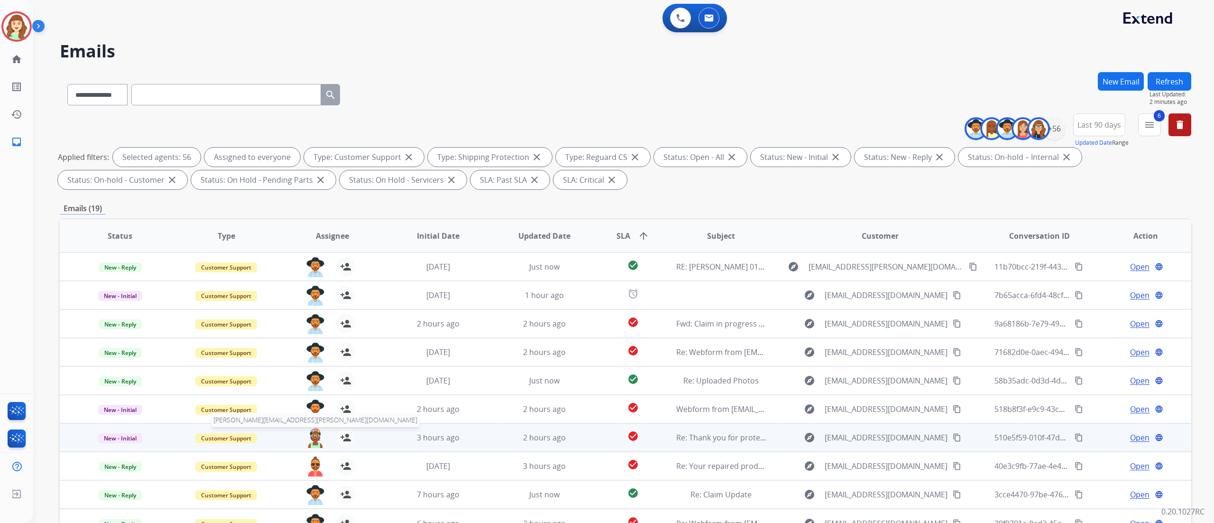
click at [313, 348] on img at bounding box center [315, 438] width 19 height 20
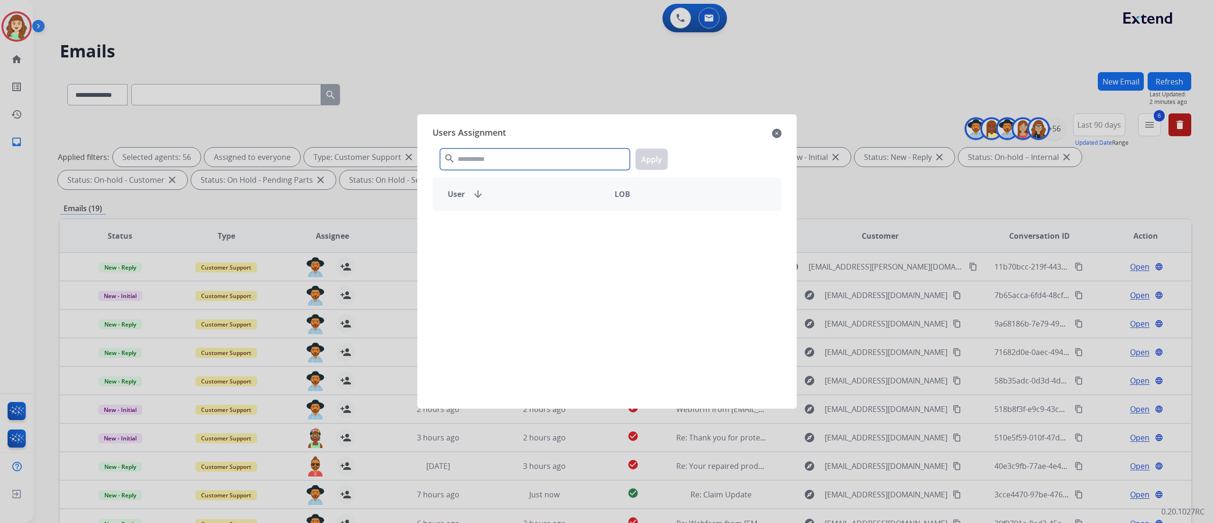
click at [520, 168] on input "text" at bounding box center [535, 158] width 190 height 21
type input "****"
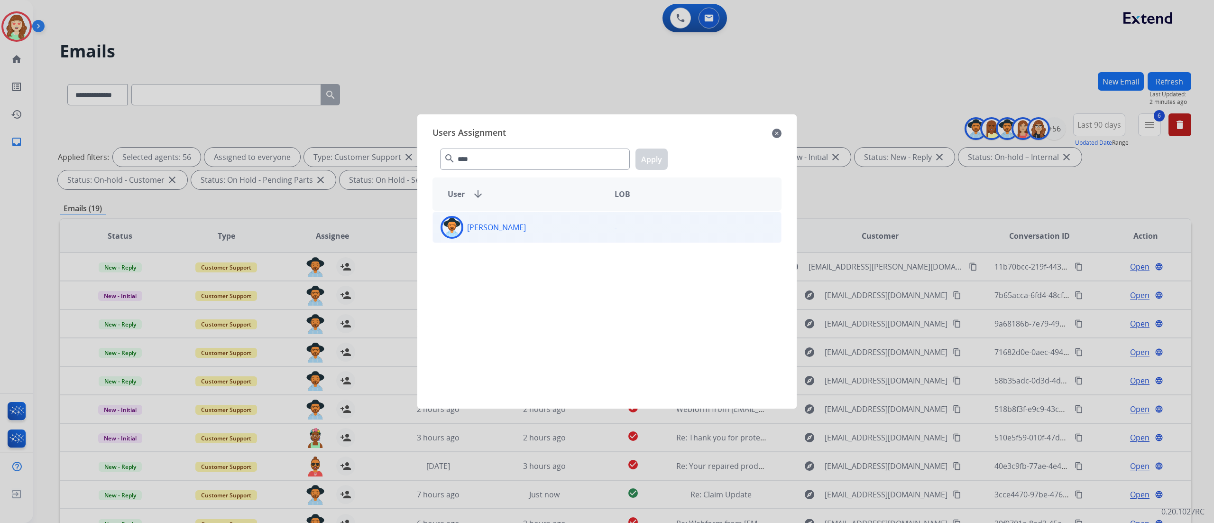
click at [529, 222] on div "[PERSON_NAME]" at bounding box center [520, 227] width 174 height 23
click at [645, 161] on button "Apply" at bounding box center [652, 158] width 32 height 21
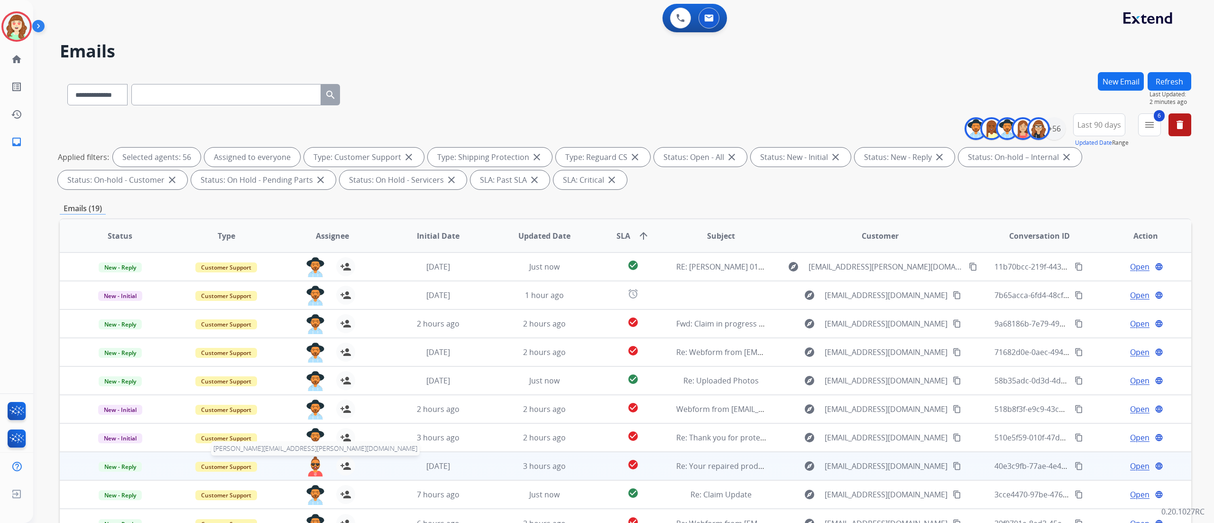
click at [313, 348] on img at bounding box center [315, 466] width 19 height 20
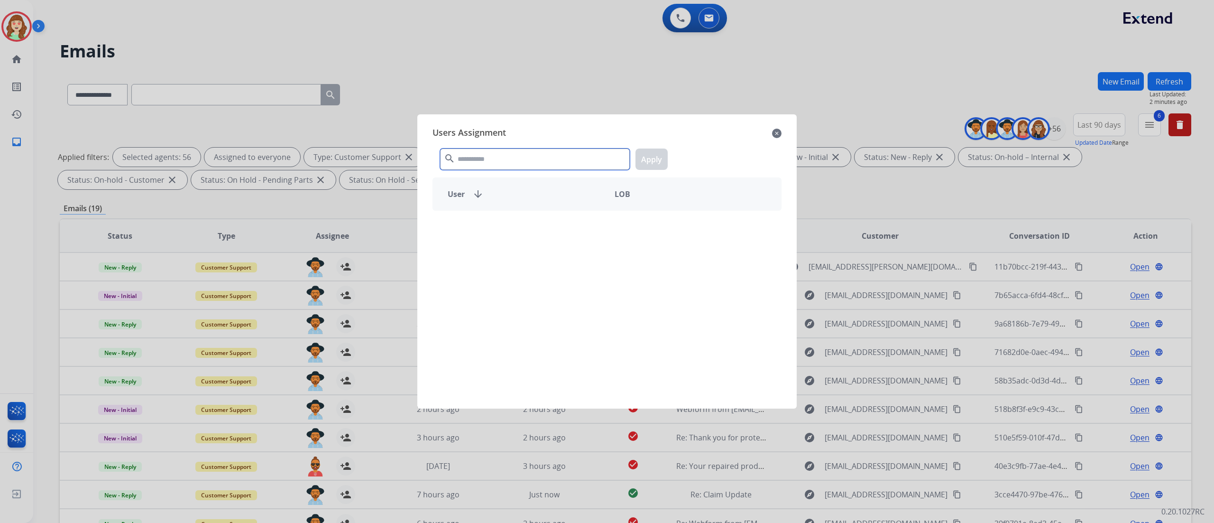
click at [528, 155] on input "text" at bounding box center [535, 158] width 190 height 21
type input "****"
click at [562, 229] on div "[PERSON_NAME]" at bounding box center [520, 227] width 174 height 23
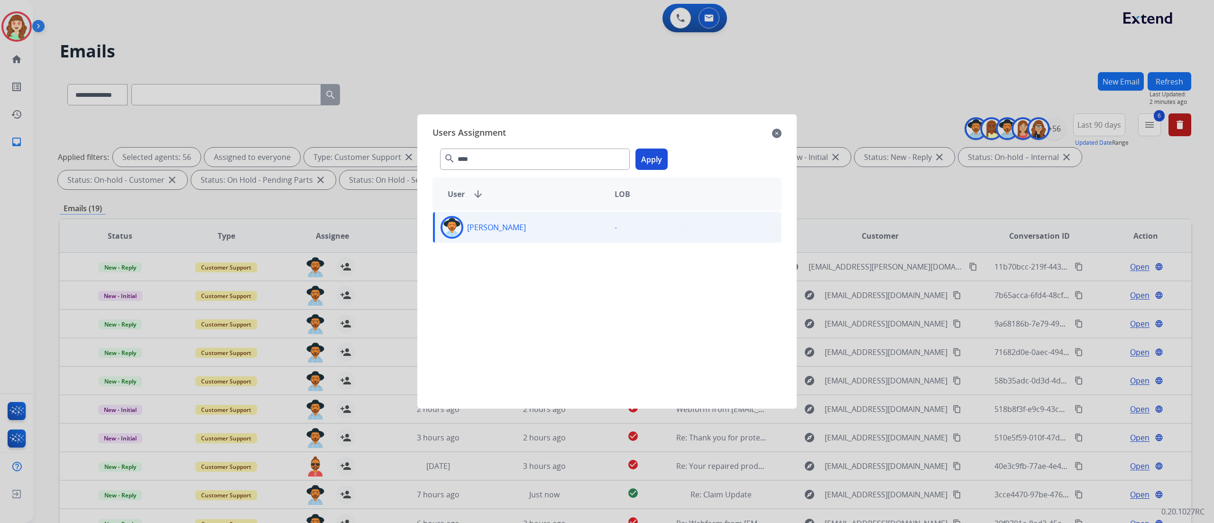
click at [651, 161] on button "Apply" at bounding box center [652, 158] width 32 height 21
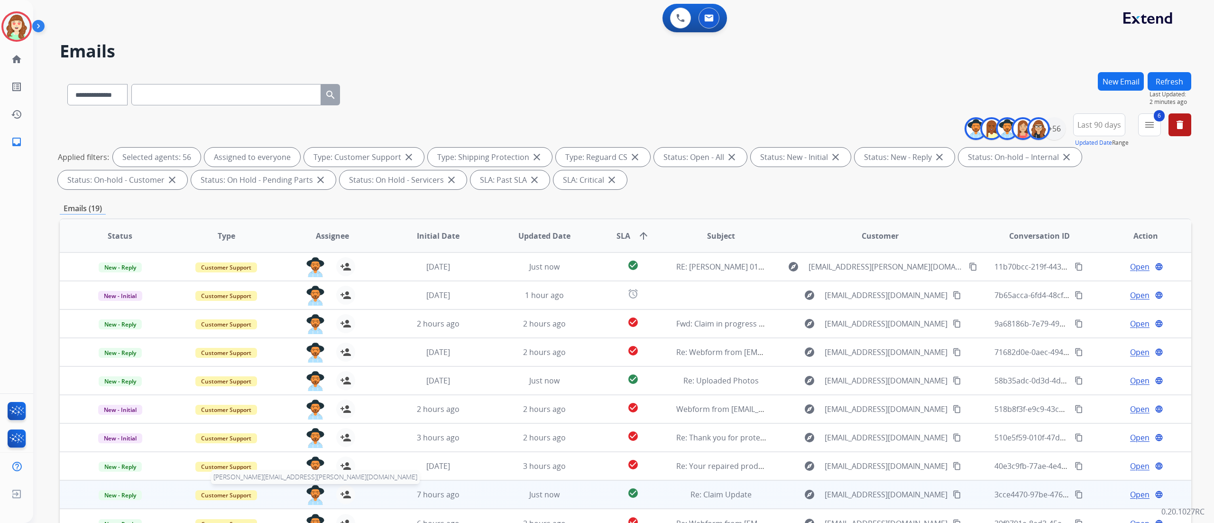
click at [316, 348] on img at bounding box center [315, 495] width 19 height 20
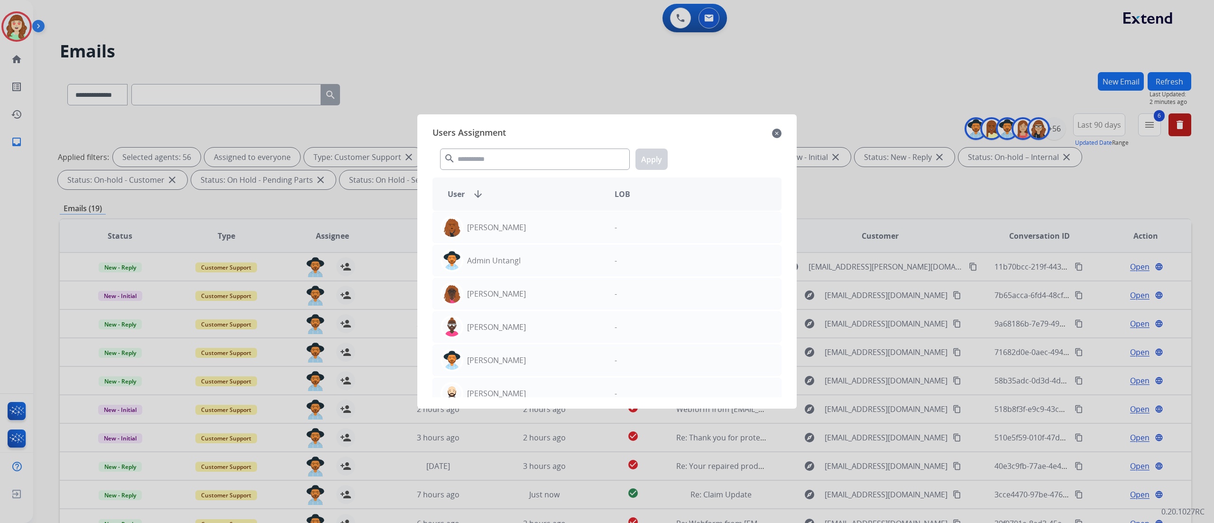
click at [778, 126] on div "Users Assignment close" at bounding box center [607, 133] width 349 height 15
click at [776, 130] on mat-icon "close" at bounding box center [776, 133] width 9 height 11
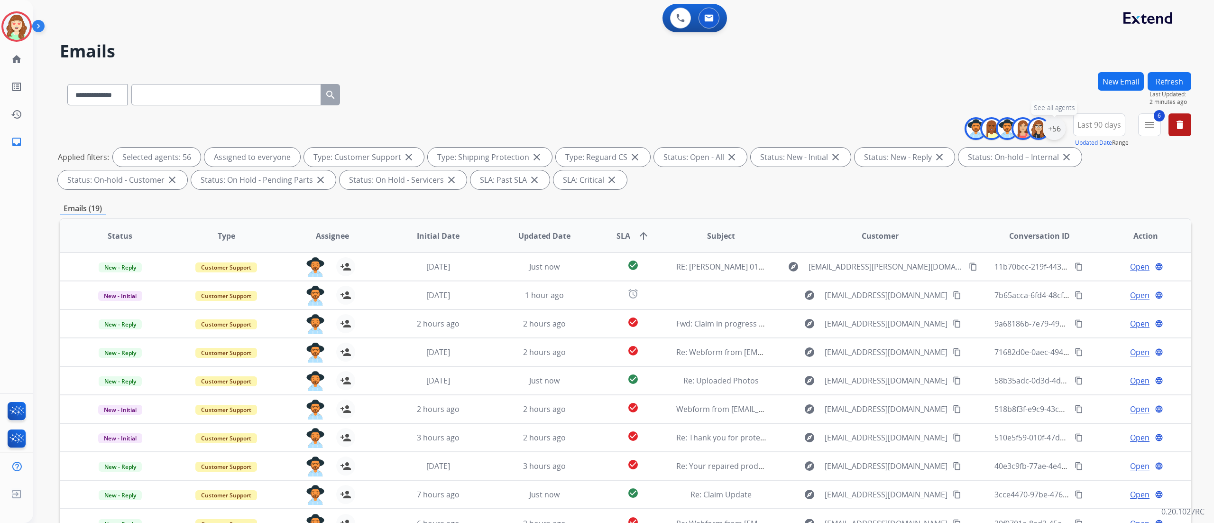
click at [809, 129] on div "+56" at bounding box center [1054, 128] width 23 height 23
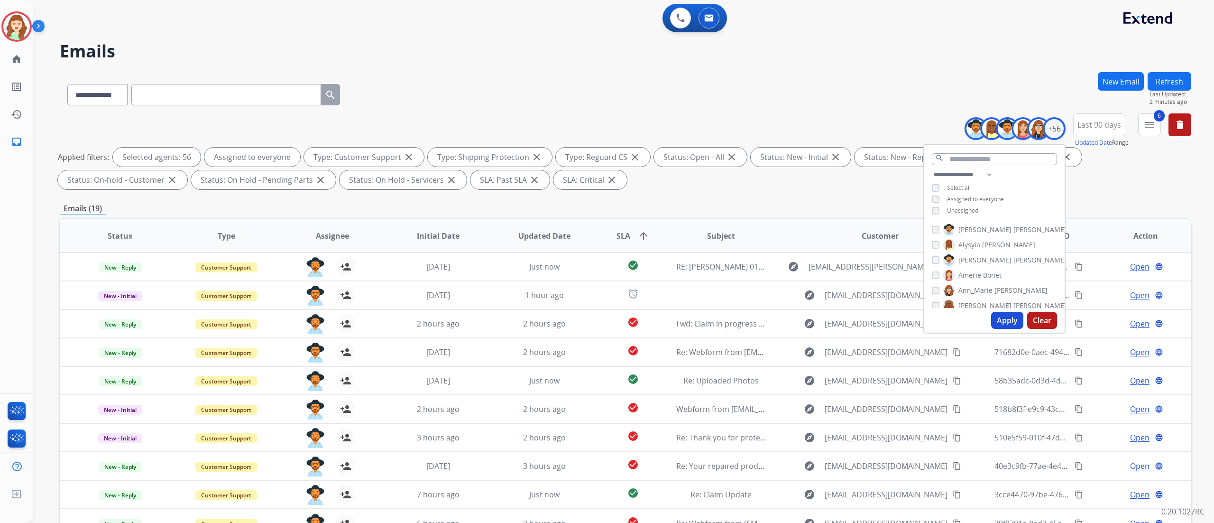
click at [809, 322] on button "Apply" at bounding box center [1007, 320] width 32 height 17
click at [809, 329] on div "**********" at bounding box center [623, 261] width 1181 height 523
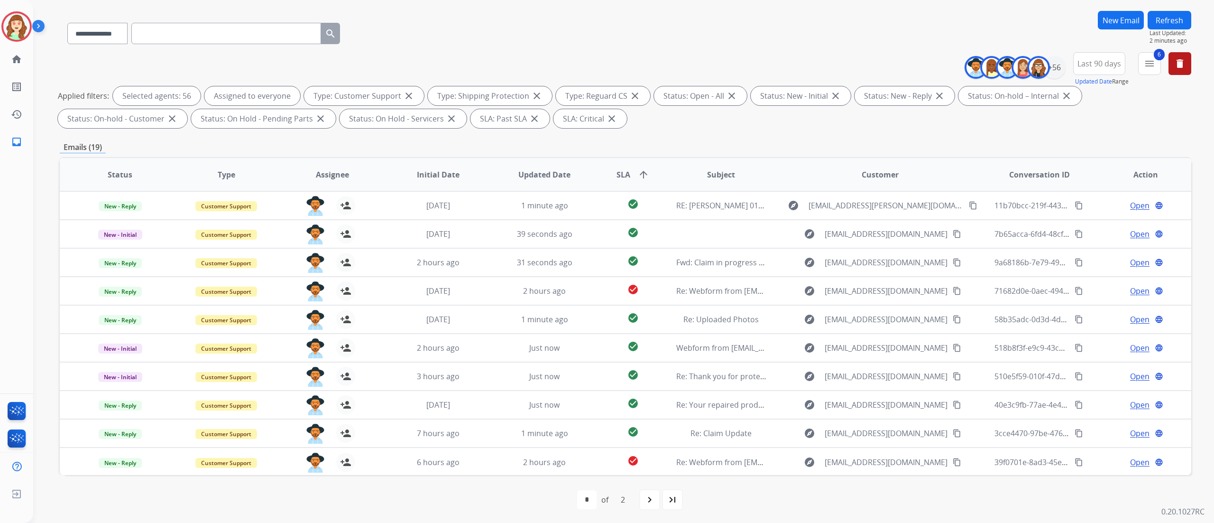
scroll to position [63, 0]
click at [649, 348] on mat-icon "navigate_next" at bounding box center [649, 497] width 11 height 11
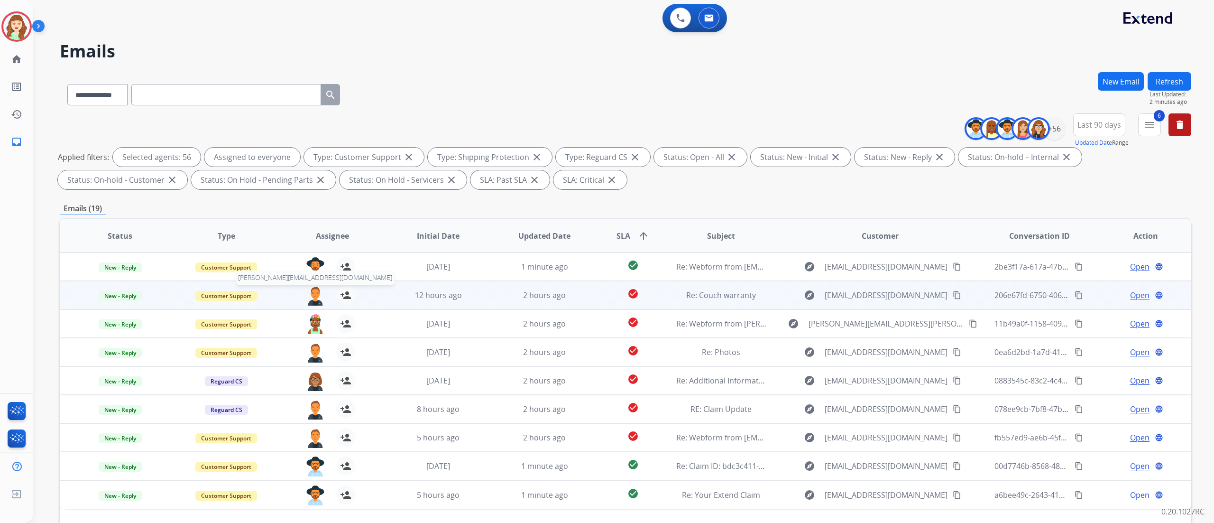
click at [307, 292] on img at bounding box center [315, 296] width 19 height 20
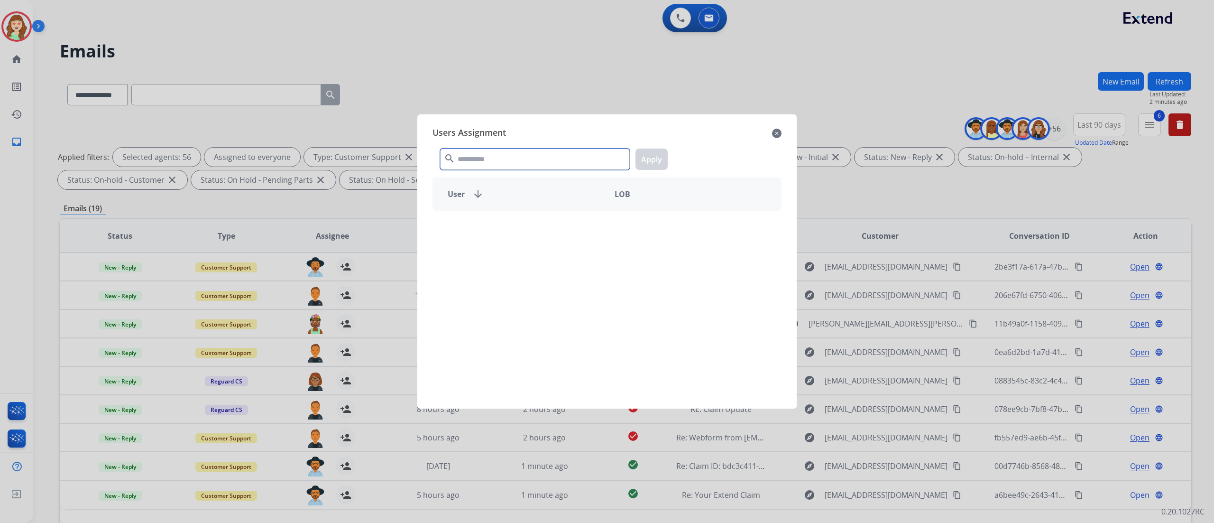
click at [480, 160] on input "text" at bounding box center [535, 158] width 190 height 21
type input "****"
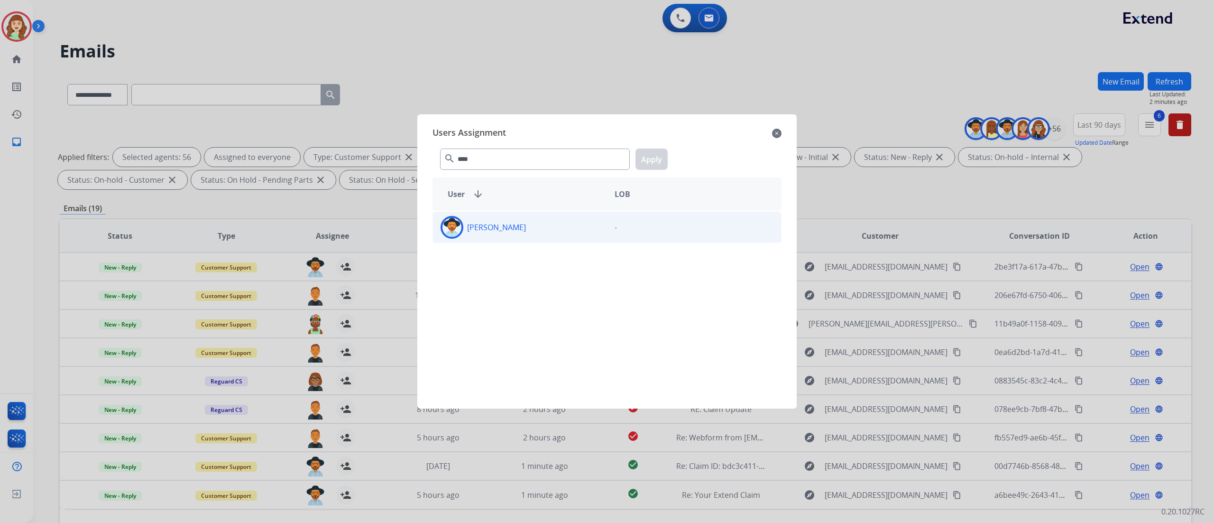
click at [497, 216] on div "[PERSON_NAME]" at bounding box center [520, 227] width 174 height 23
click at [648, 163] on button "Apply" at bounding box center [652, 158] width 32 height 21
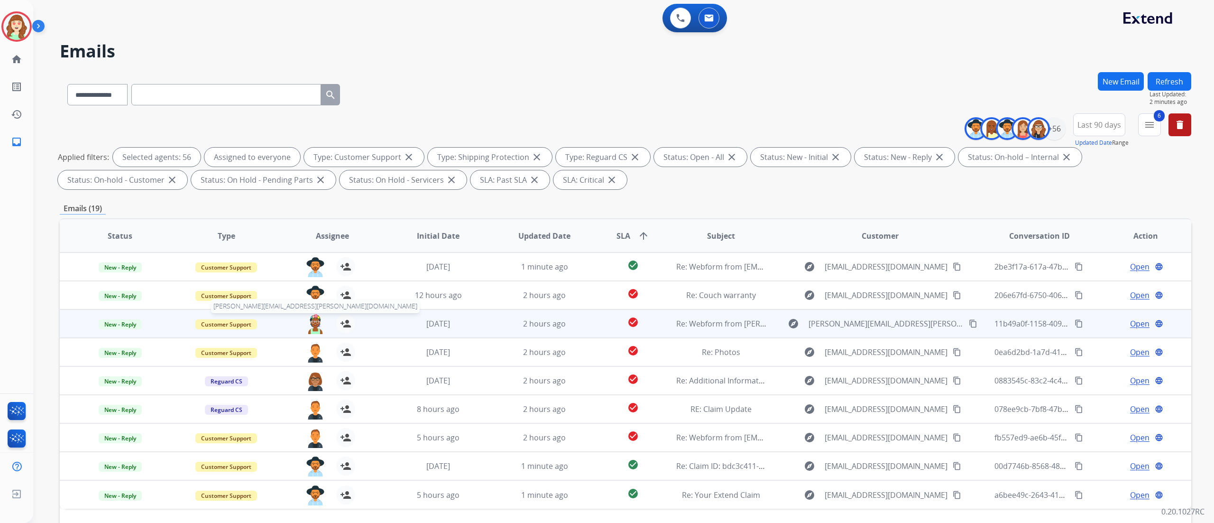
click at [312, 324] on img at bounding box center [315, 324] width 19 height 20
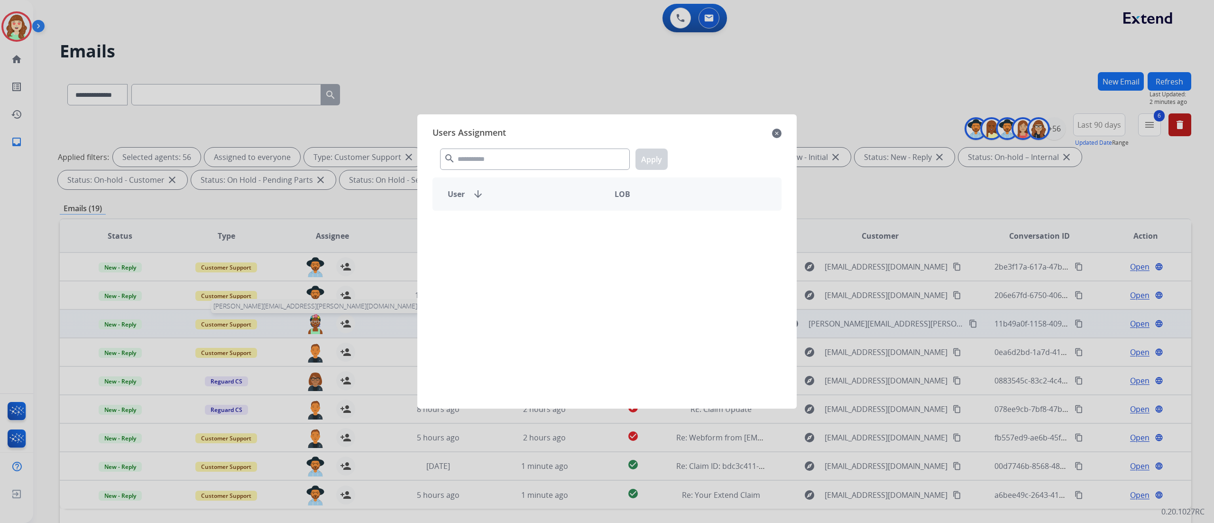
click at [312, 324] on div at bounding box center [607, 261] width 1214 height 523
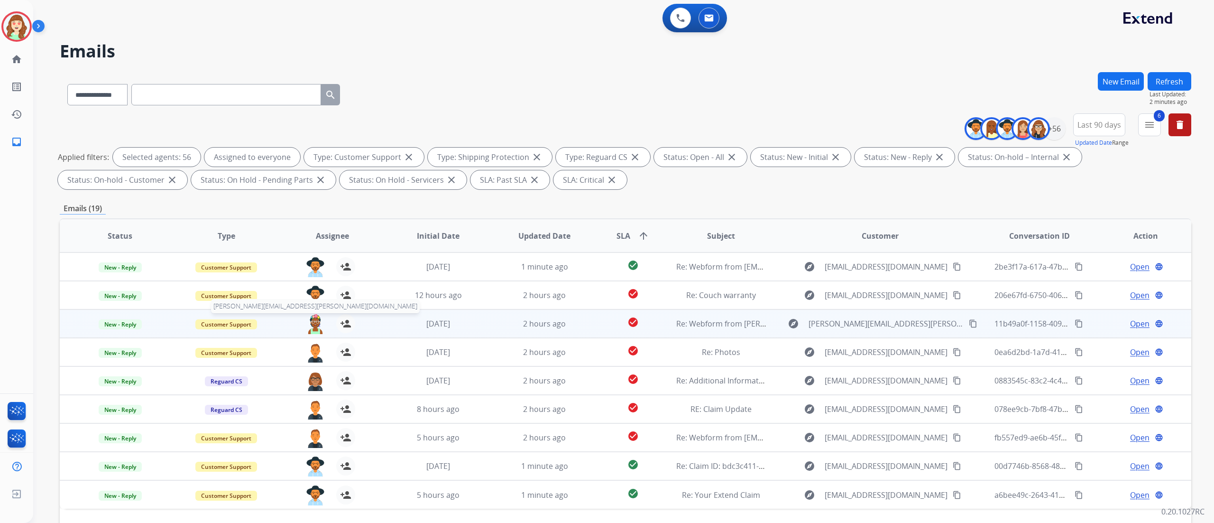
click at [318, 323] on img at bounding box center [315, 324] width 19 height 20
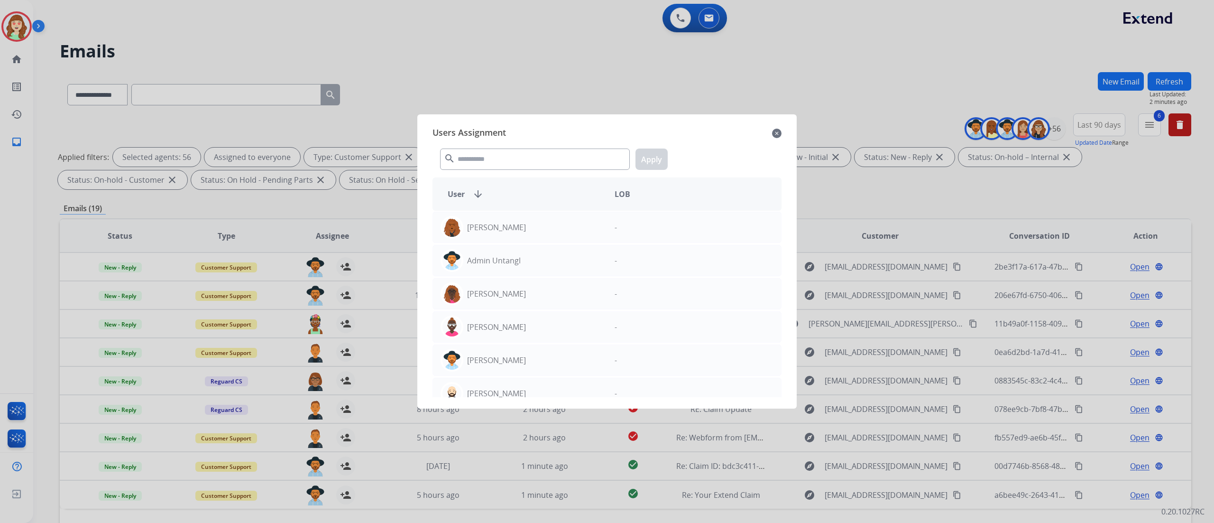
click at [568, 147] on div "search Apply" at bounding box center [607, 157] width 349 height 33
click at [544, 152] on input "text" at bounding box center [535, 158] width 190 height 21
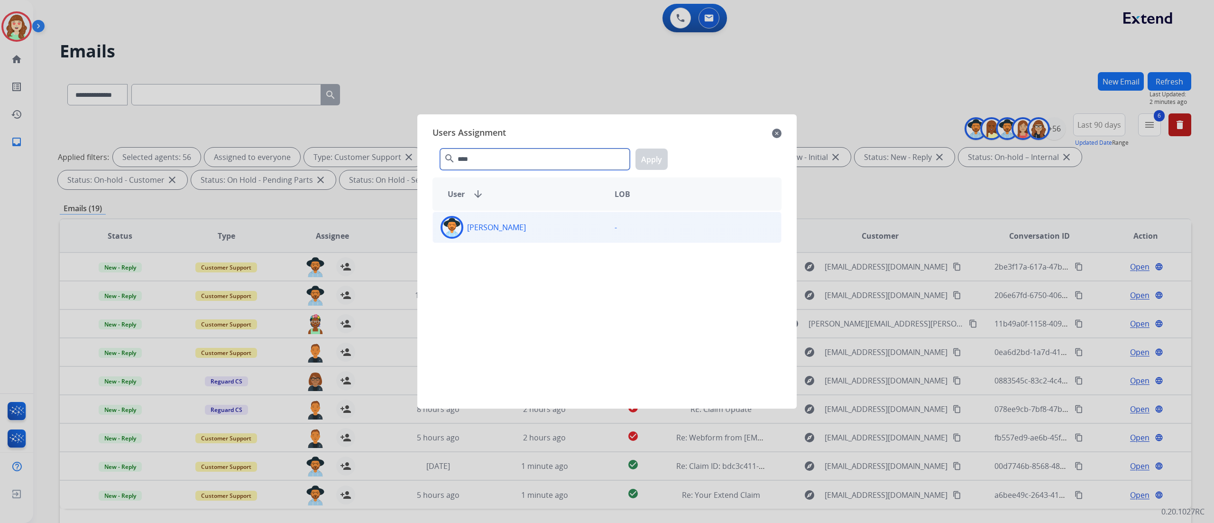
type input "****"
click at [530, 228] on div "[PERSON_NAME]" at bounding box center [520, 227] width 174 height 23
click at [653, 166] on button "Apply" at bounding box center [652, 158] width 32 height 21
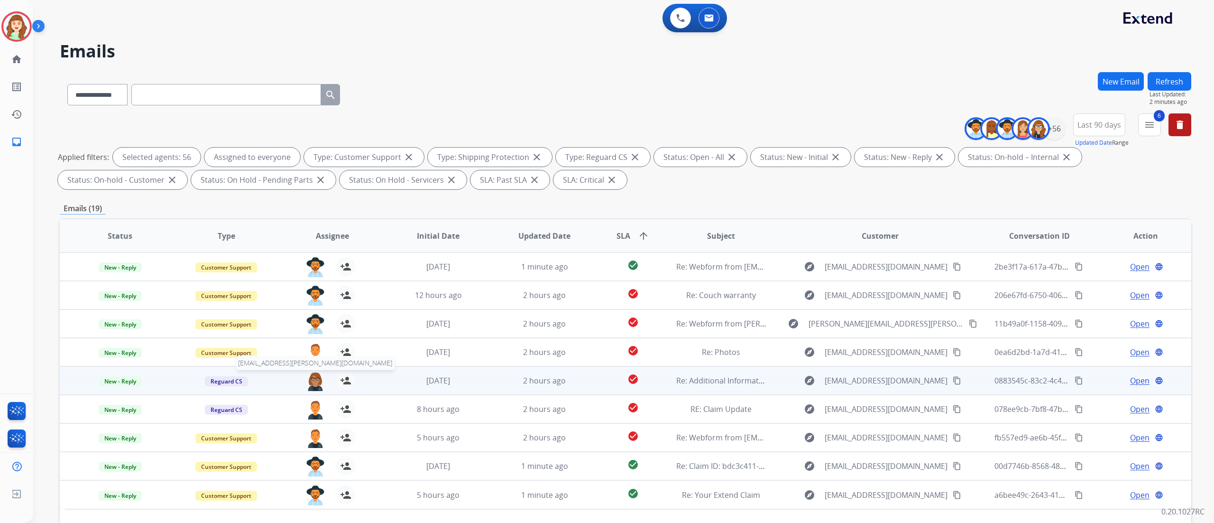
click at [313, 348] on img at bounding box center [315, 381] width 19 height 20
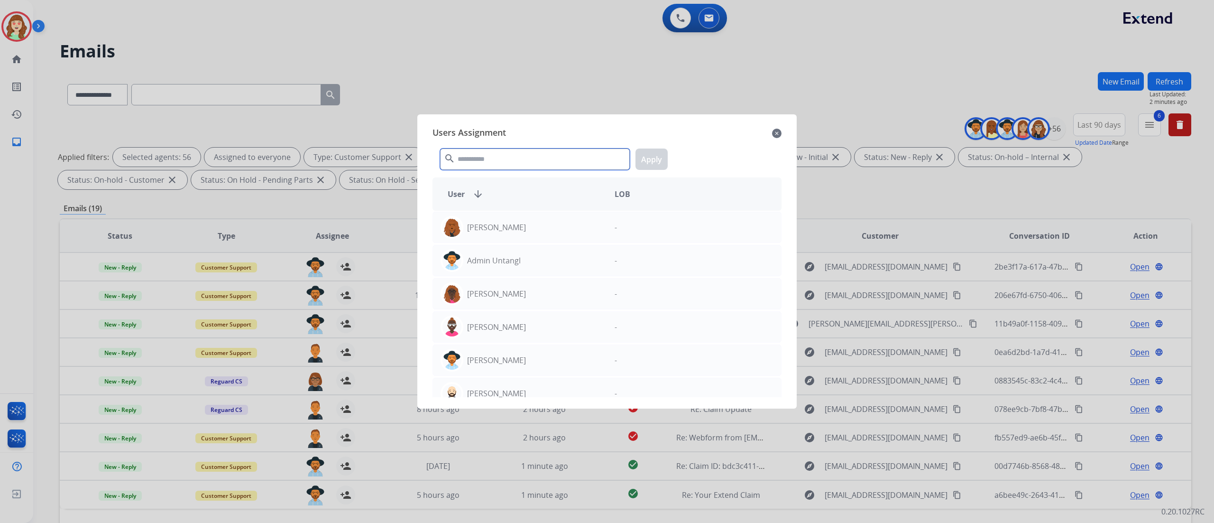
click at [515, 157] on input "text" at bounding box center [535, 158] width 190 height 21
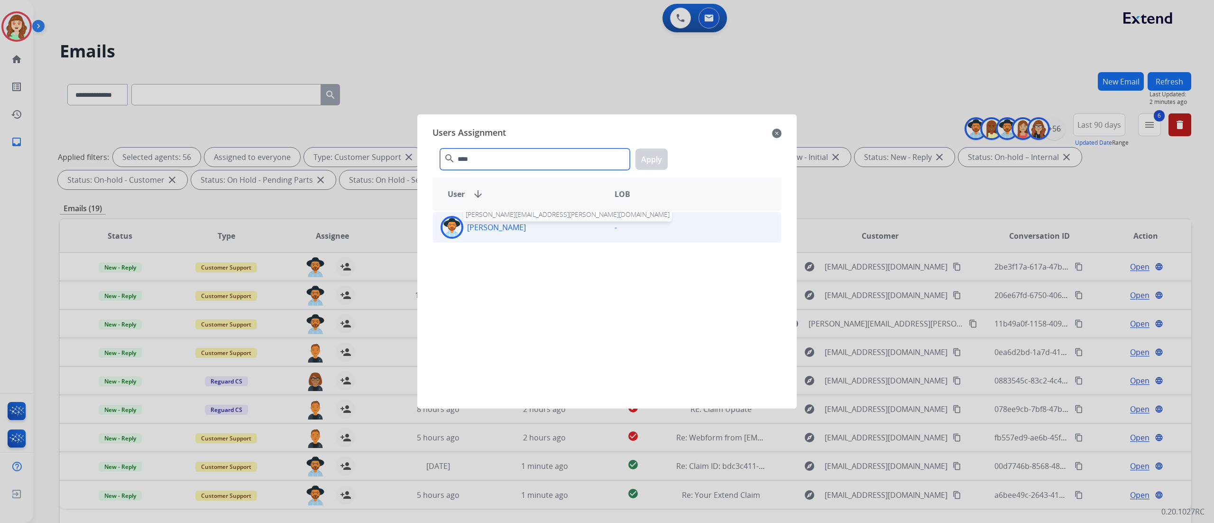
type input "****"
click at [486, 227] on p "[PERSON_NAME]" at bounding box center [496, 226] width 59 height 11
click at [647, 159] on button "Apply" at bounding box center [652, 158] width 32 height 21
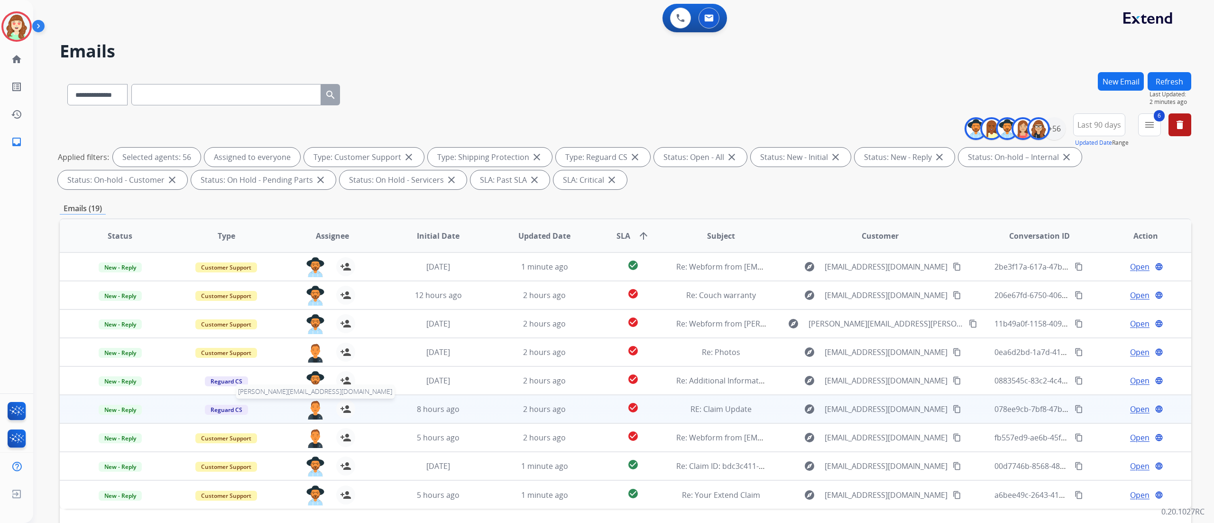
click at [319, 348] on img at bounding box center [315, 409] width 19 height 20
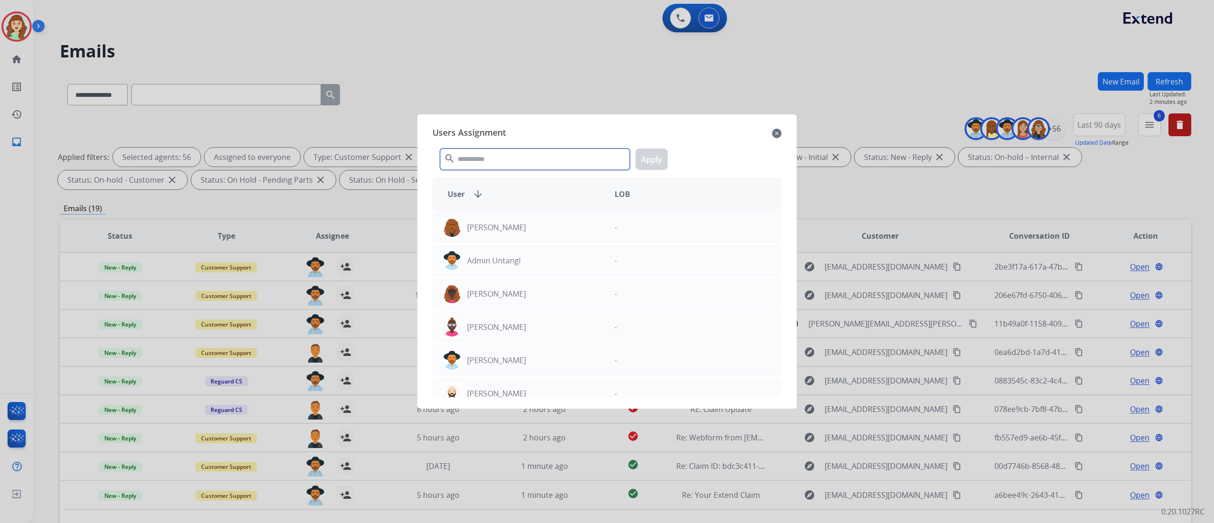
click at [503, 161] on input "text" at bounding box center [535, 158] width 190 height 21
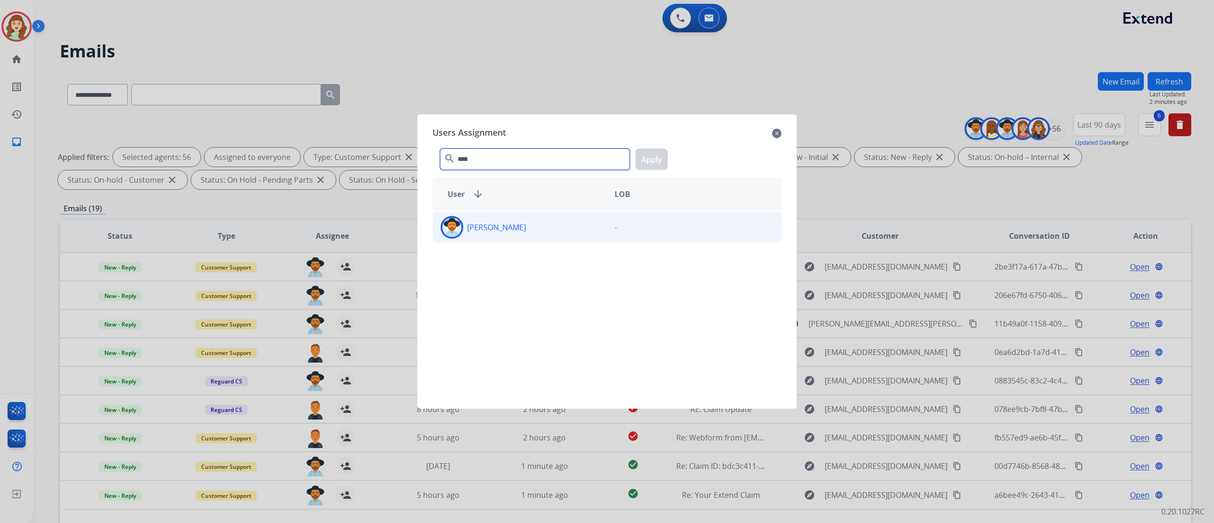
type input "****"
click at [505, 237] on div "[PERSON_NAME]" at bounding box center [520, 227] width 174 height 23
click at [653, 157] on button "Apply" at bounding box center [652, 158] width 32 height 21
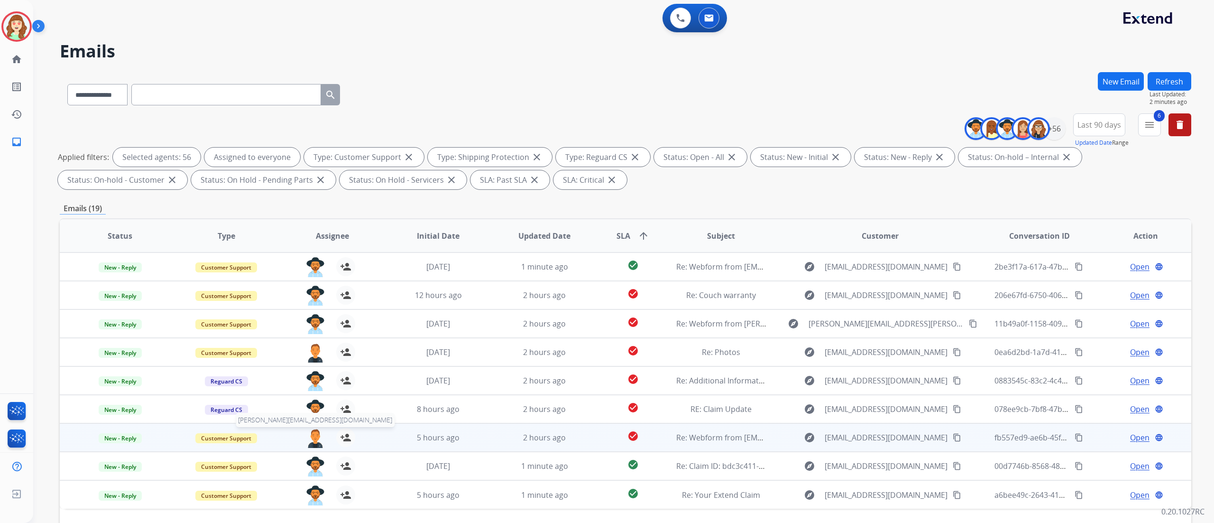
click at [315, 348] on img at bounding box center [315, 438] width 19 height 20
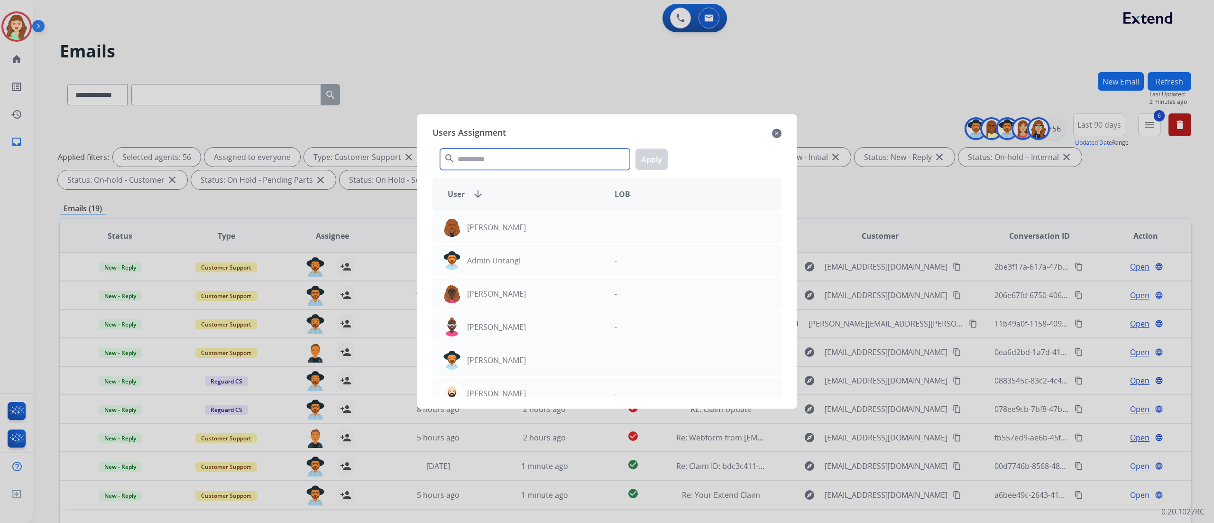
click at [509, 160] on input "text" at bounding box center [535, 158] width 190 height 21
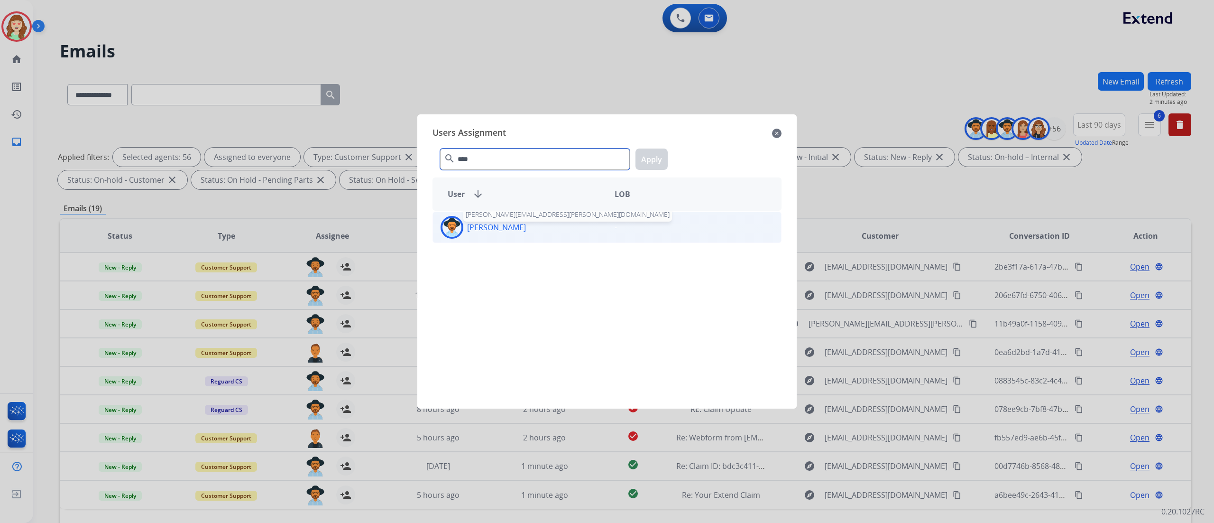
type input "****"
click at [513, 232] on p "[PERSON_NAME]" at bounding box center [496, 226] width 59 height 11
click at [646, 161] on button "Apply" at bounding box center [652, 158] width 32 height 21
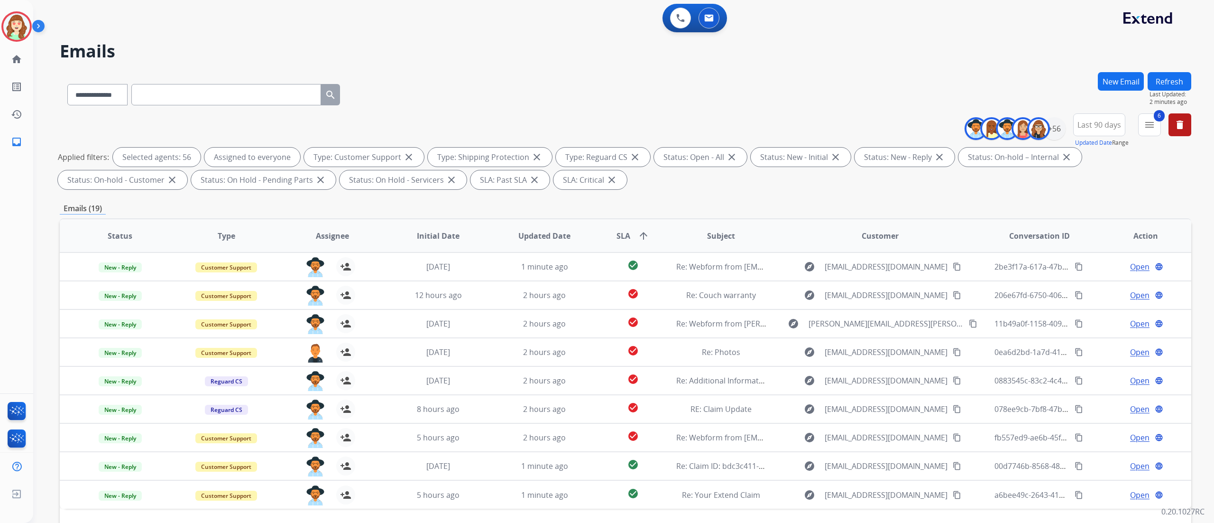
click at [809, 212] on div "**********" at bounding box center [623, 261] width 1181 height 523
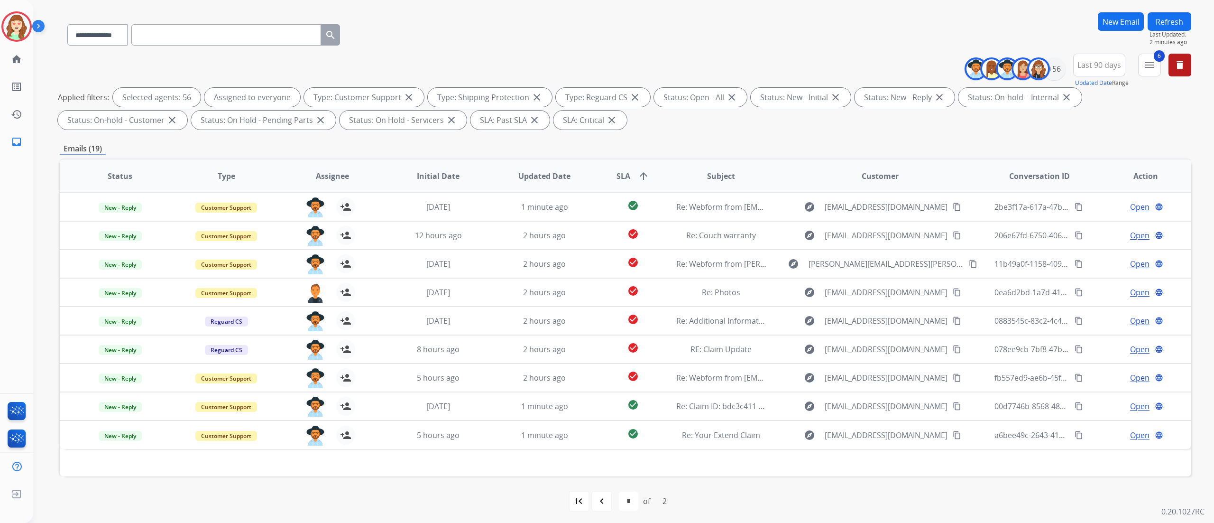
scroll to position [63, 0]
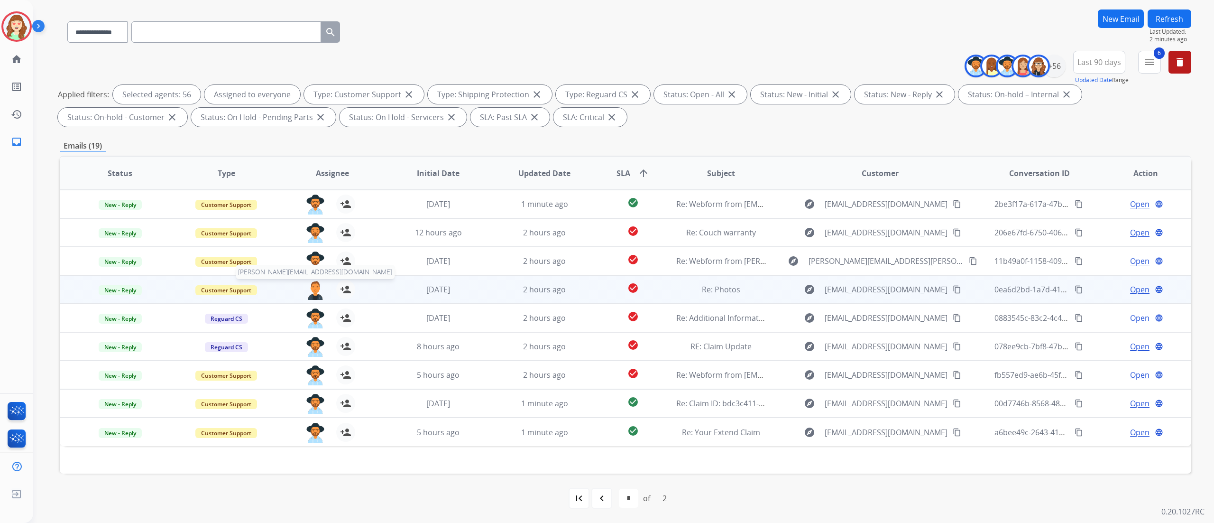
click at [315, 286] on img at bounding box center [315, 290] width 19 height 20
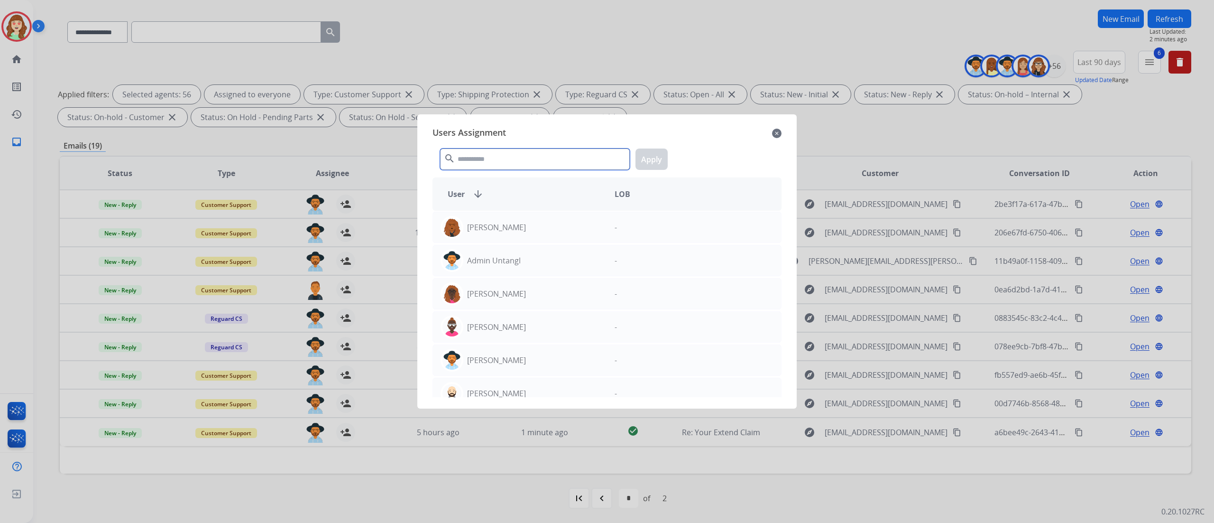
click at [490, 159] on input "text" at bounding box center [535, 158] width 190 height 21
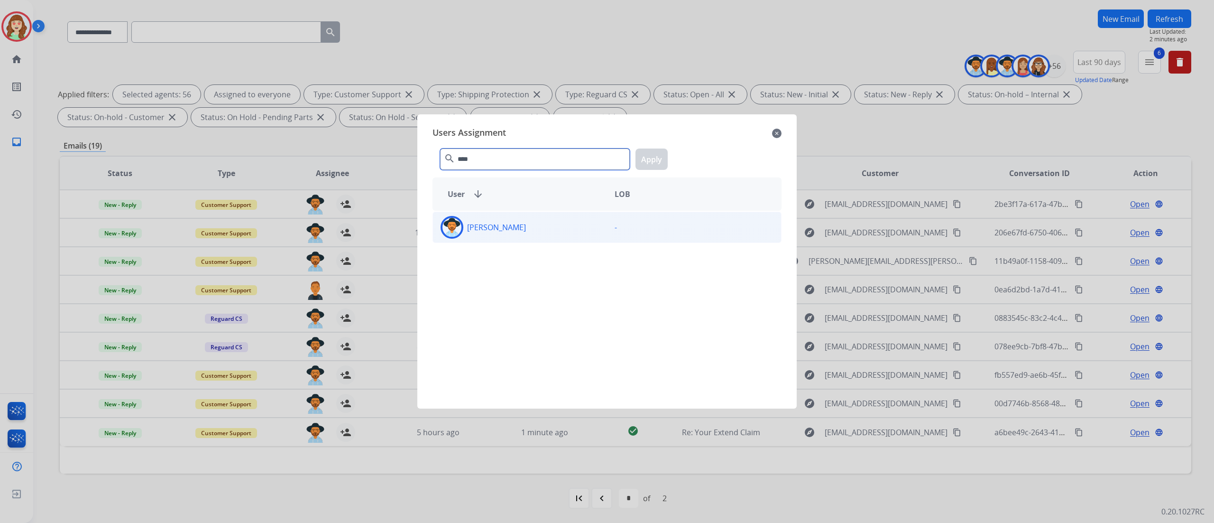
type input "****"
click at [496, 240] on div "[PERSON_NAME] -" at bounding box center [607, 227] width 349 height 31
click at [649, 166] on button "Apply" at bounding box center [652, 158] width 32 height 21
